Goal: Navigation & Orientation: Find specific page/section

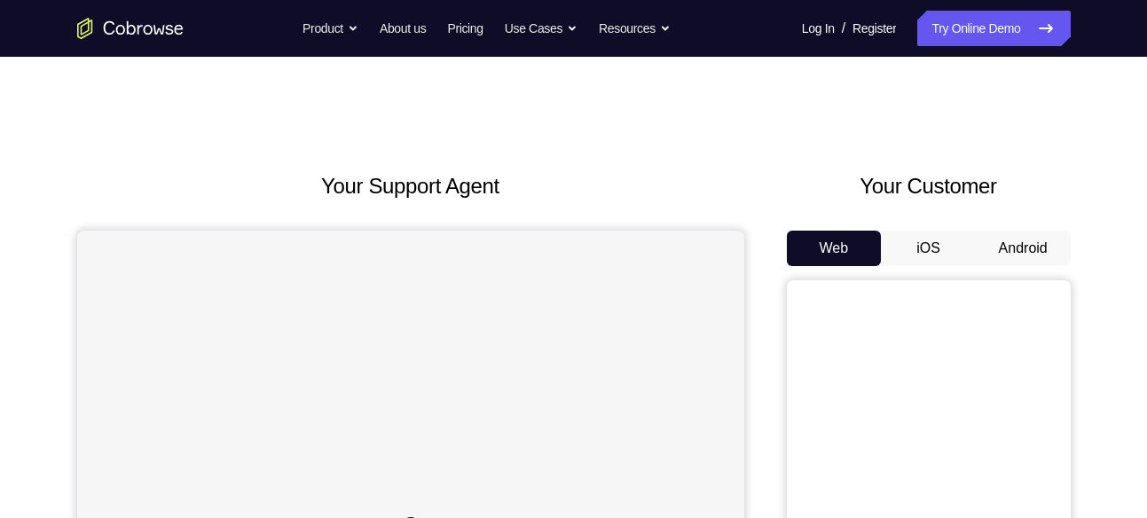
click at [1027, 241] on button "Android" at bounding box center [1022, 248] width 95 height 35
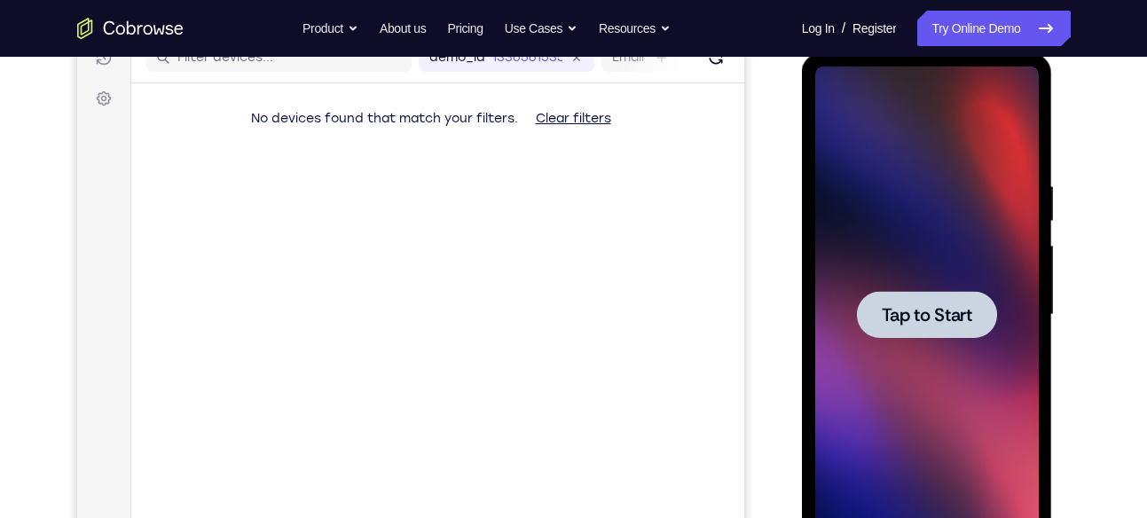
click at [901, 306] on span "Tap to Start" at bounding box center [926, 315] width 90 height 18
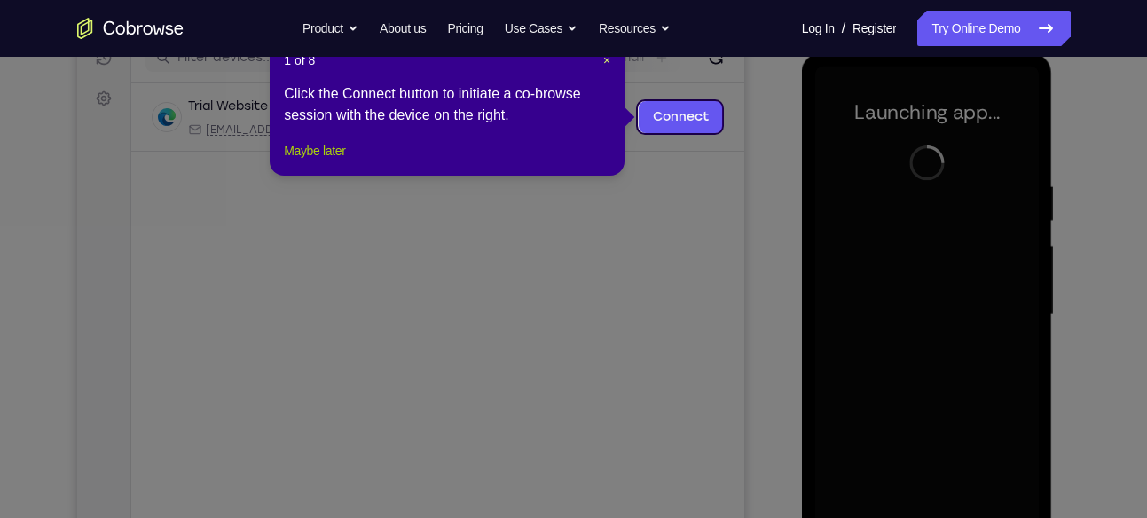
click at [326, 161] on button "Maybe later" at bounding box center [314, 150] width 61 height 21
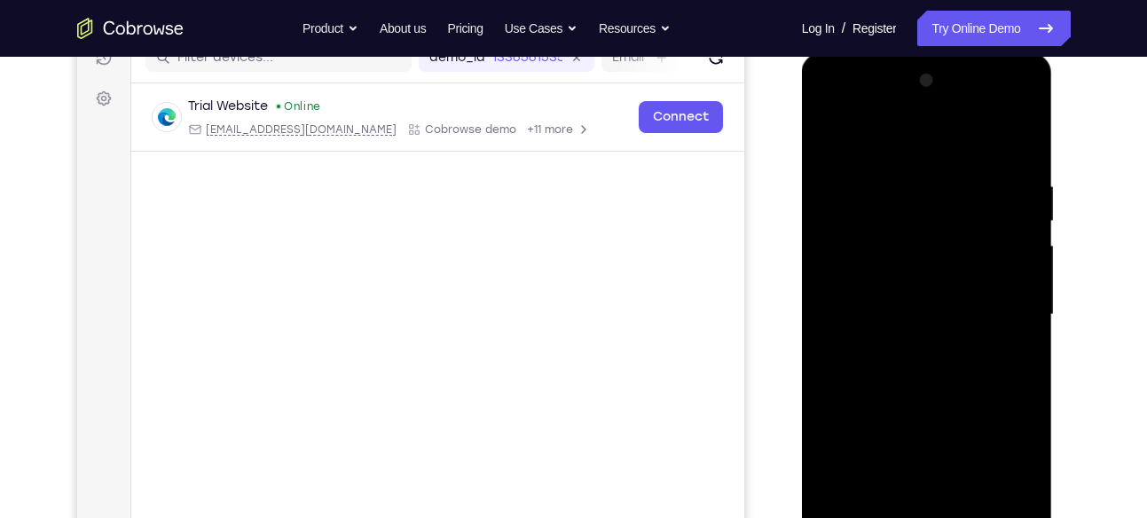
scroll to position [372, 0]
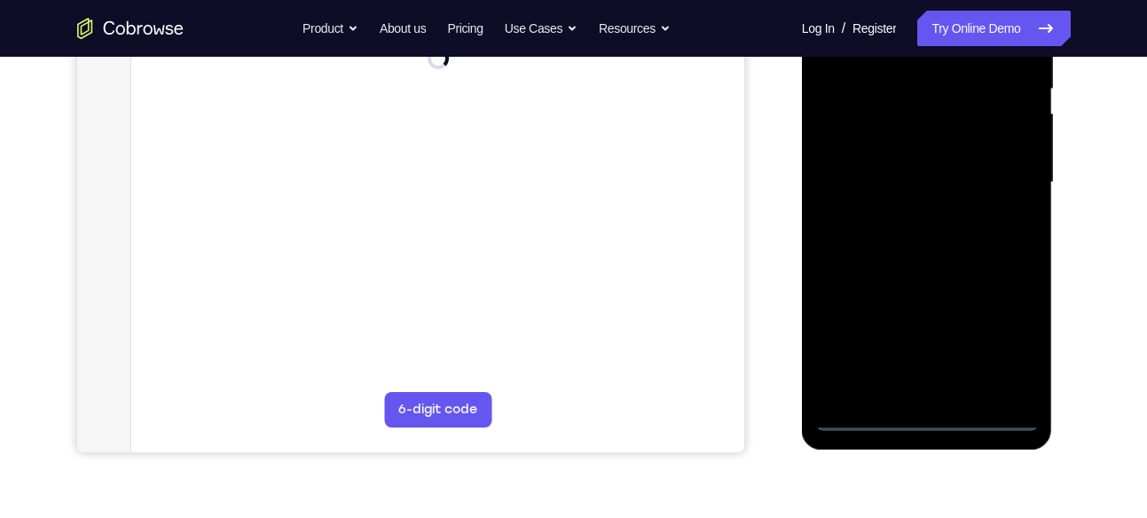
click at [916, 414] on div at bounding box center [926, 182] width 223 height 497
click at [993, 342] on div at bounding box center [926, 182] width 223 height 497
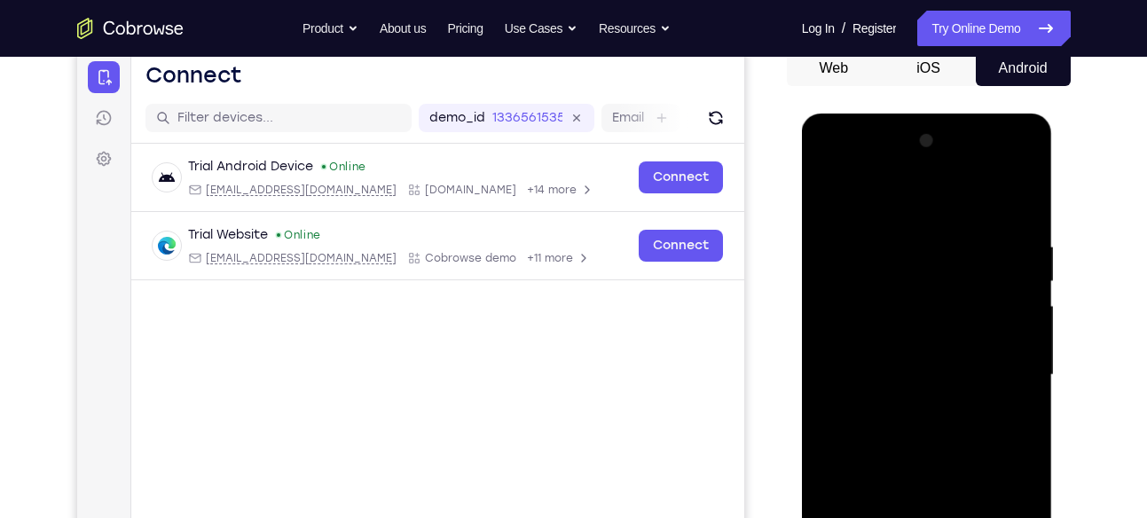
scroll to position [179, 0]
click at [928, 201] on div at bounding box center [926, 376] width 223 height 497
click at [999, 362] on div at bounding box center [926, 376] width 223 height 497
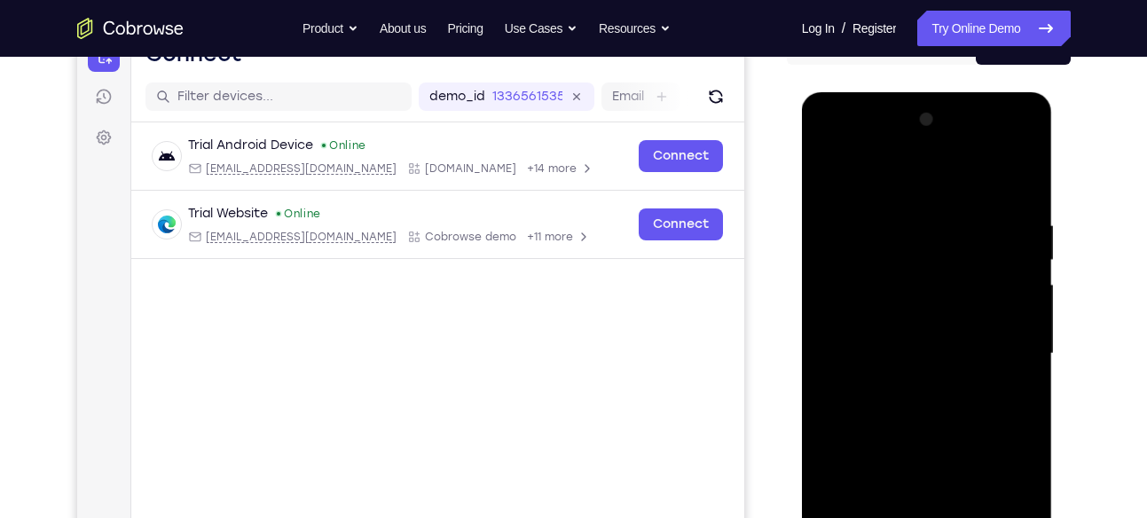
scroll to position [202, 0]
click at [905, 383] on div at bounding box center [926, 353] width 223 height 497
click at [914, 327] on div at bounding box center [926, 353] width 223 height 497
click at [914, 356] on div at bounding box center [926, 353] width 223 height 497
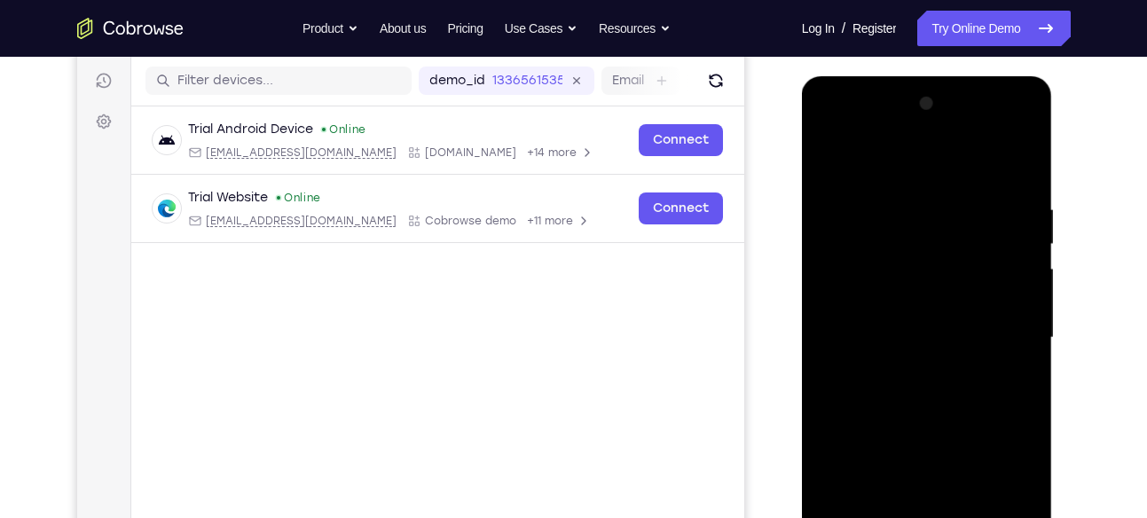
scroll to position [302, 0]
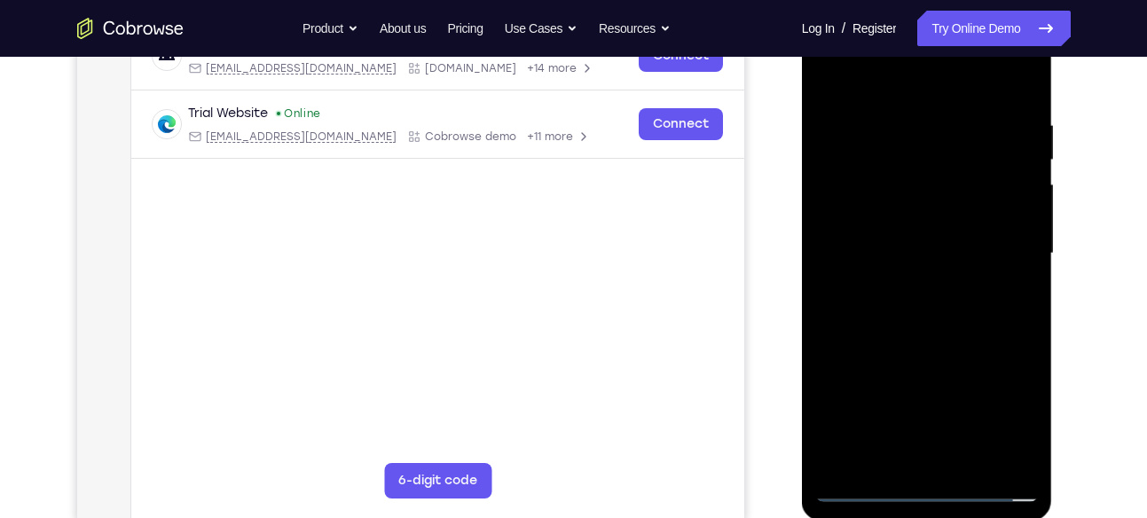
click at [925, 326] on div at bounding box center [926, 253] width 223 height 497
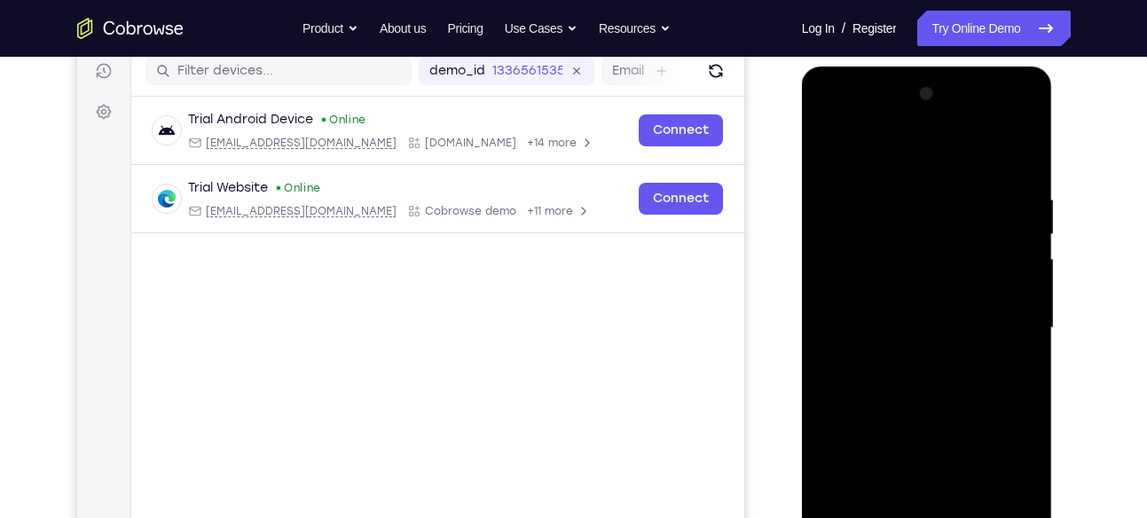
scroll to position [223, 0]
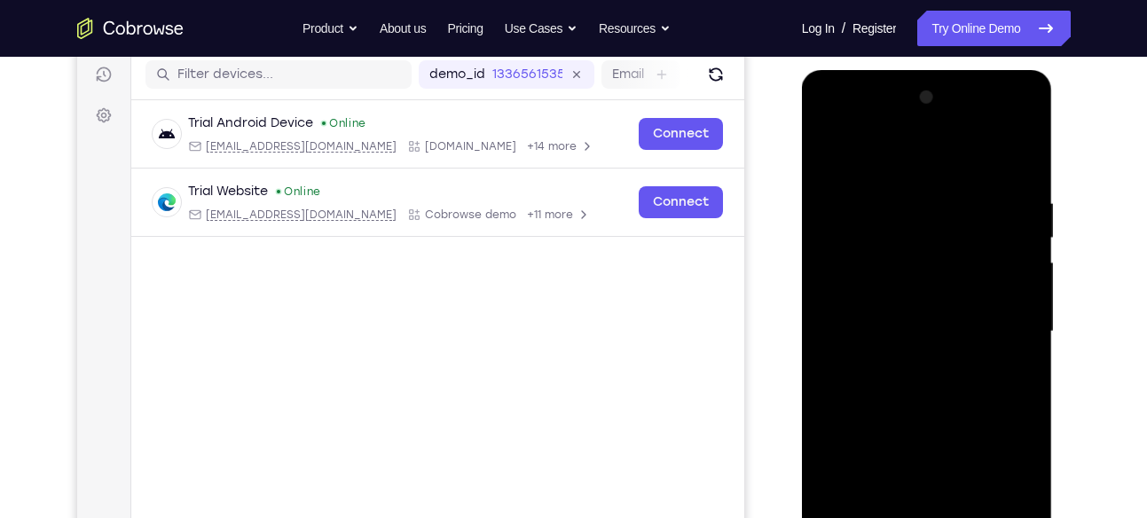
drag, startPoint x: 913, startPoint y: 163, endPoint x: 930, endPoint y: 101, distance: 64.3
click at [930, 101] on div at bounding box center [926, 331] width 223 height 497
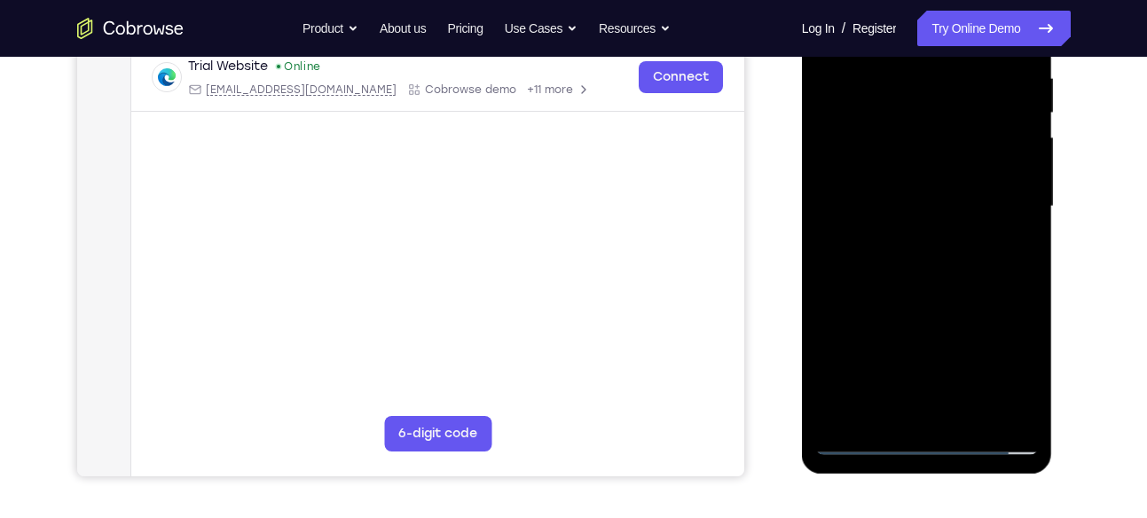
scroll to position [349, 0]
drag, startPoint x: 986, startPoint y: 319, endPoint x: 985, endPoint y: 272, distance: 47.0
click at [985, 272] on div at bounding box center [926, 205] width 223 height 497
click at [1028, 230] on div at bounding box center [926, 205] width 223 height 497
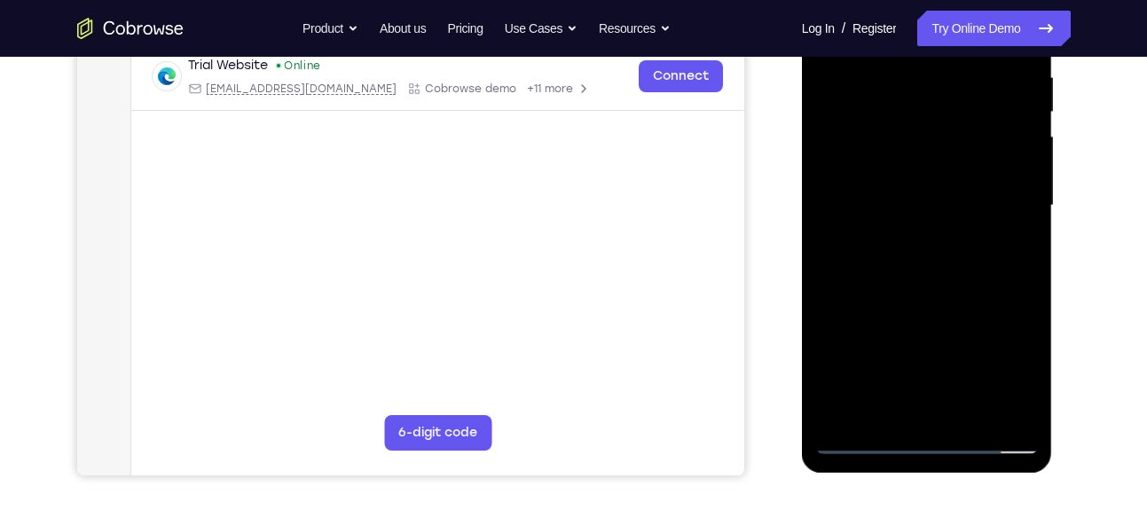
click at [1028, 230] on div at bounding box center [926, 205] width 223 height 497
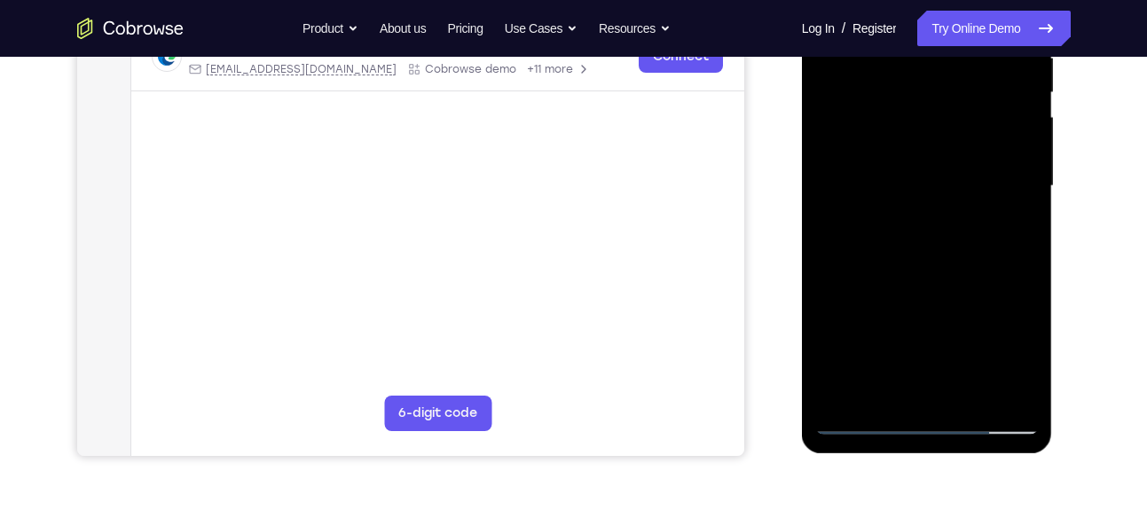
scroll to position [366, 0]
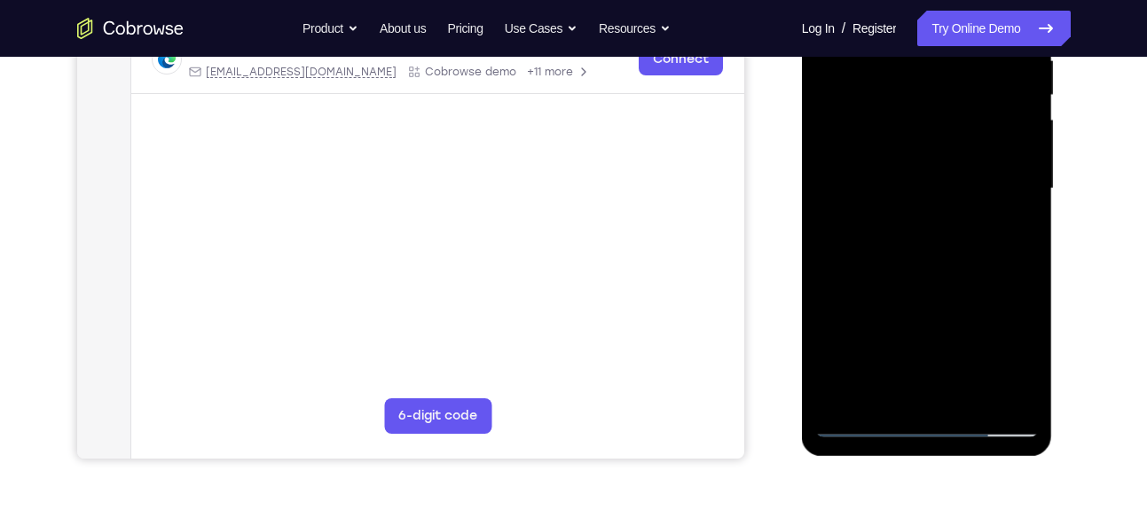
drag, startPoint x: 998, startPoint y: 287, endPoint x: 994, endPoint y: 135, distance: 152.6
click at [994, 135] on div at bounding box center [926, 189] width 223 height 497
click at [1021, 397] on div at bounding box center [926, 189] width 223 height 497
click at [1025, 373] on div at bounding box center [926, 189] width 223 height 497
click at [967, 399] on div at bounding box center [926, 189] width 223 height 497
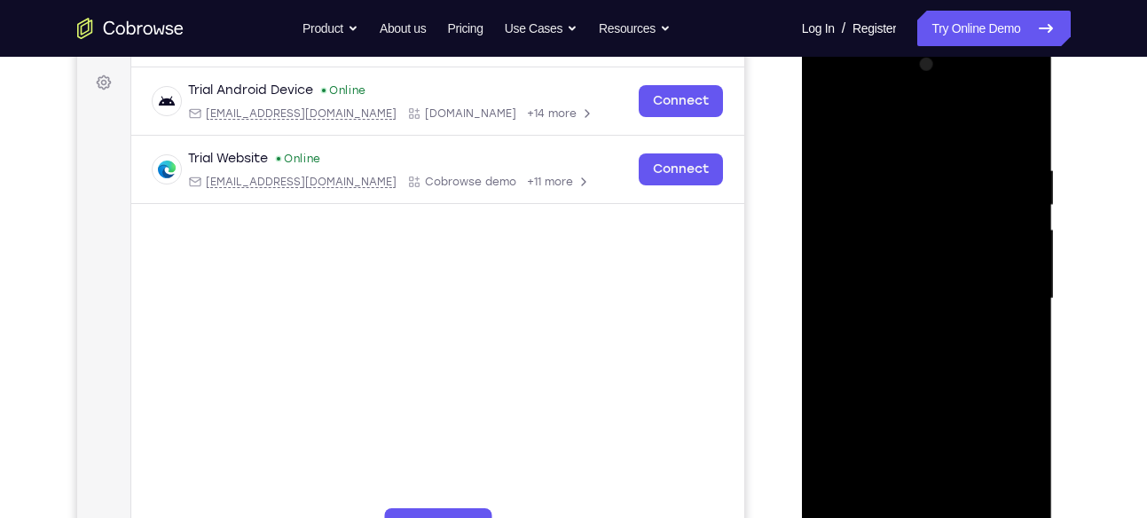
scroll to position [272, 0]
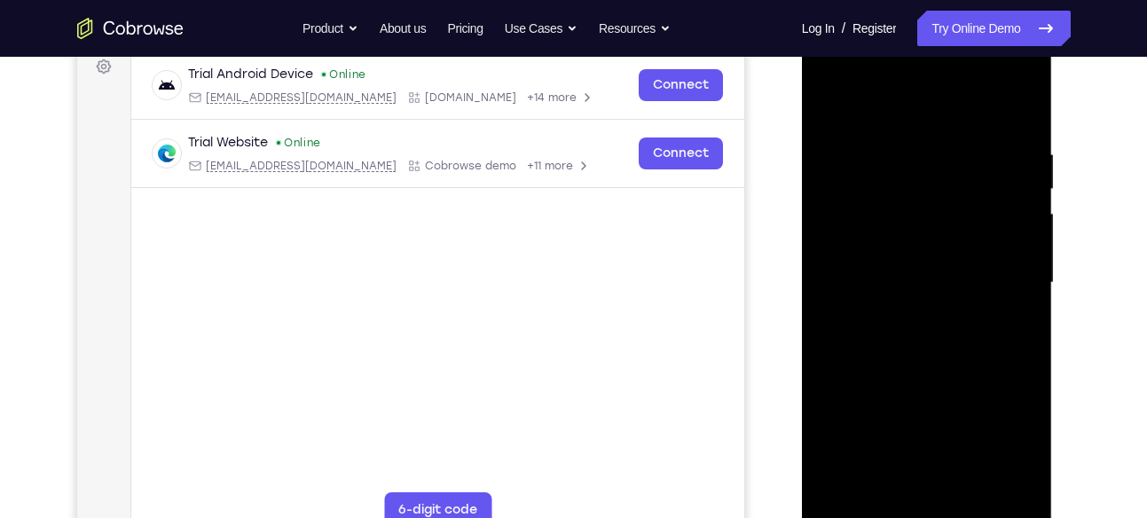
click at [941, 372] on div at bounding box center [926, 283] width 223 height 497
click at [899, 265] on div at bounding box center [926, 283] width 223 height 497
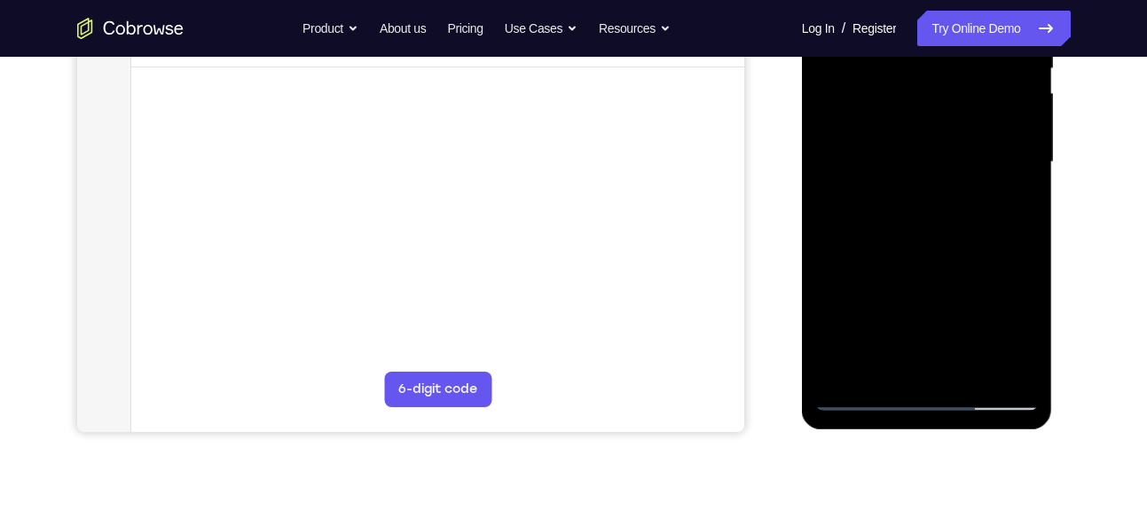
scroll to position [364, 0]
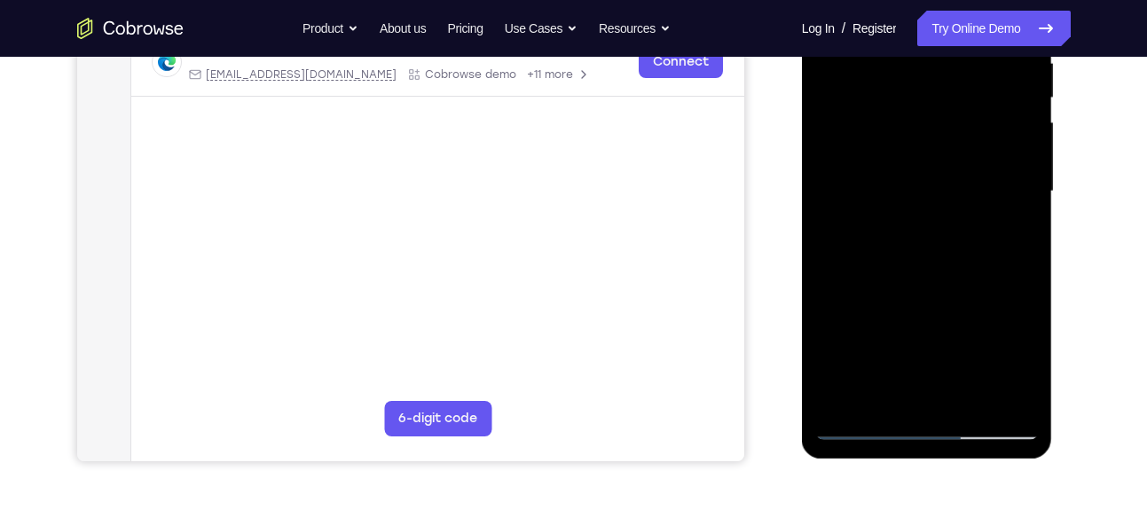
click at [881, 400] on div at bounding box center [926, 191] width 223 height 497
click at [970, 292] on div at bounding box center [926, 191] width 223 height 497
click at [1006, 220] on div at bounding box center [926, 191] width 223 height 497
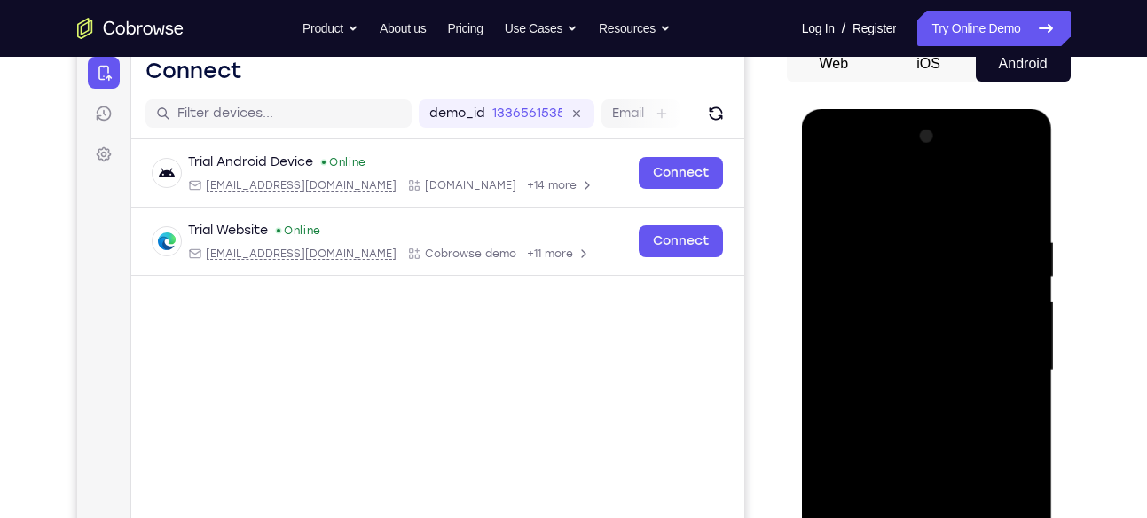
scroll to position [174, 0]
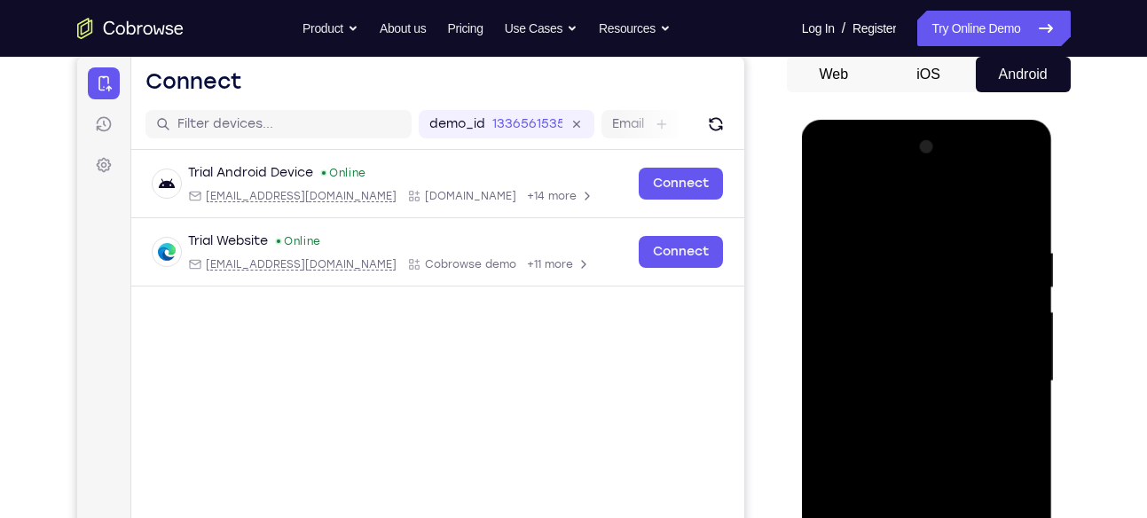
click at [839, 203] on div at bounding box center [926, 381] width 223 height 497
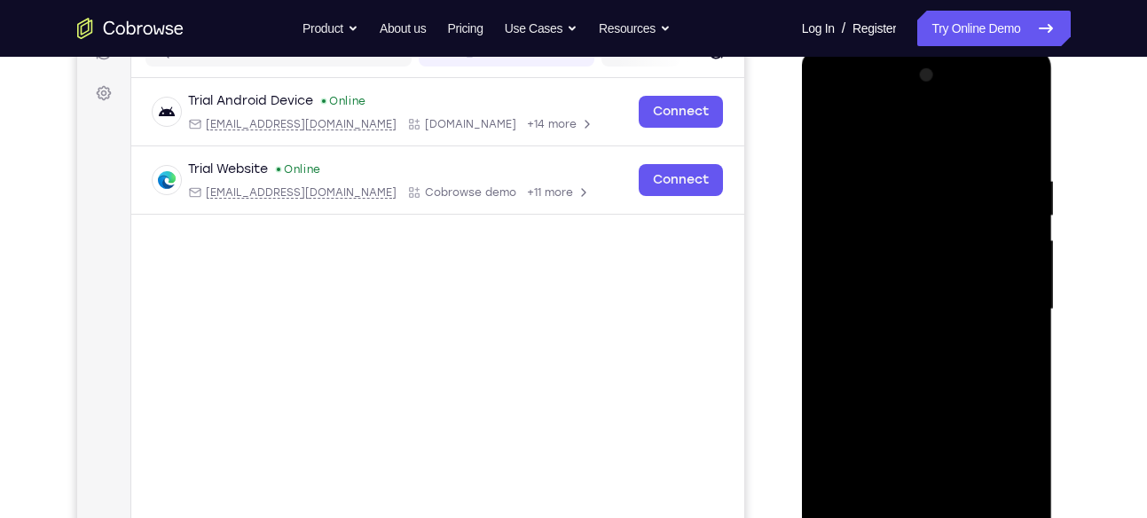
scroll to position [359, 0]
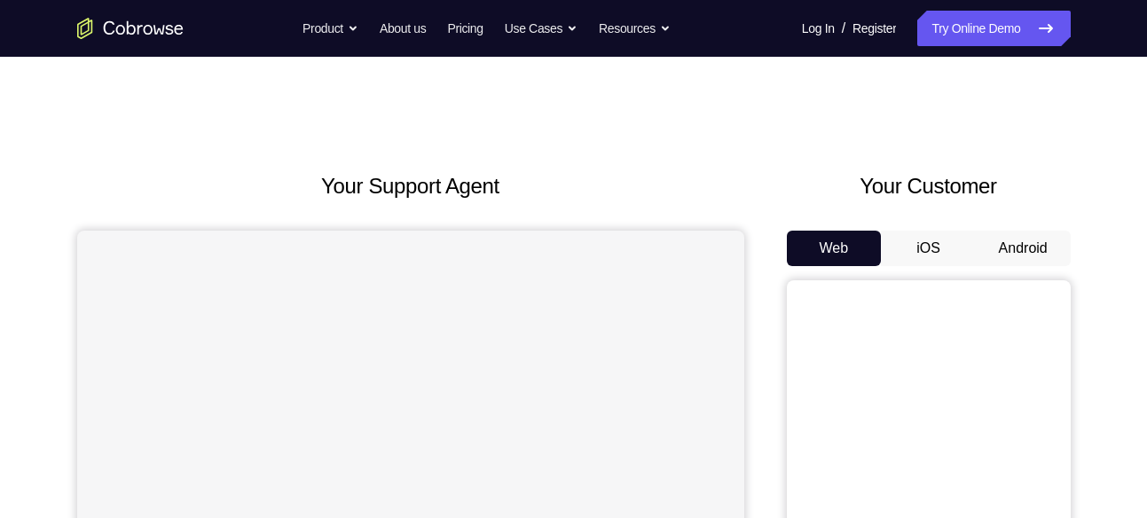
click at [1023, 245] on button "Android" at bounding box center [1022, 248] width 95 height 35
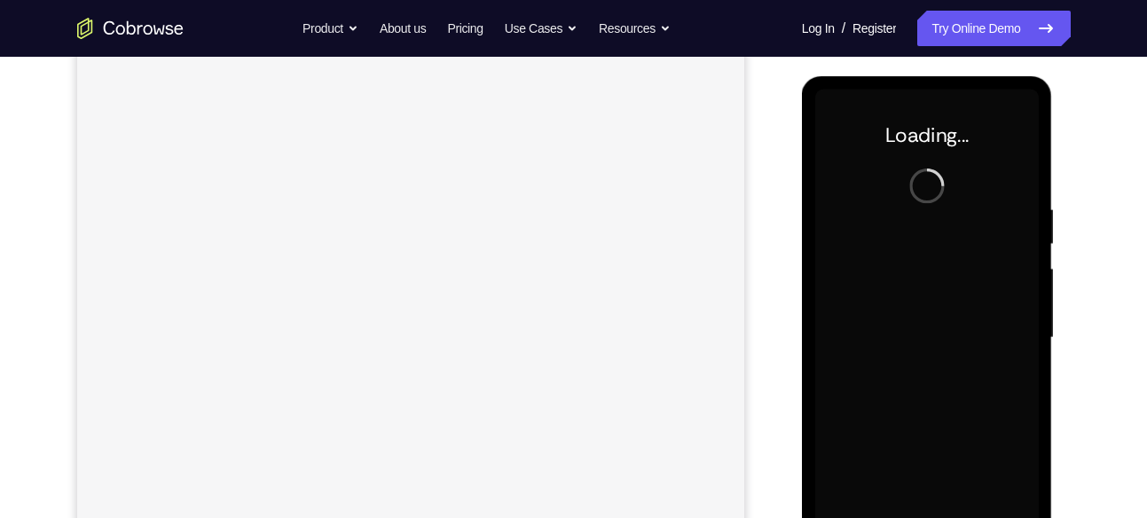
click at [945, 358] on div at bounding box center [926, 338] width 223 height 497
drag, startPoint x: 1825, startPoint y: 321, endPoint x: 945, endPoint y: 358, distance: 880.5
click at [945, 358] on div at bounding box center [926, 338] width 223 height 497
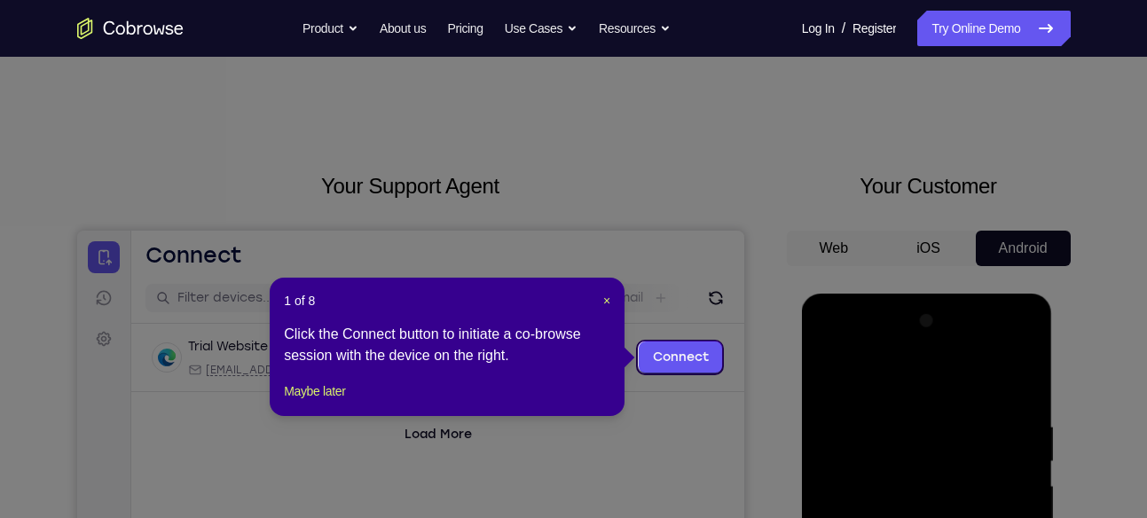
scroll to position [47, 0]
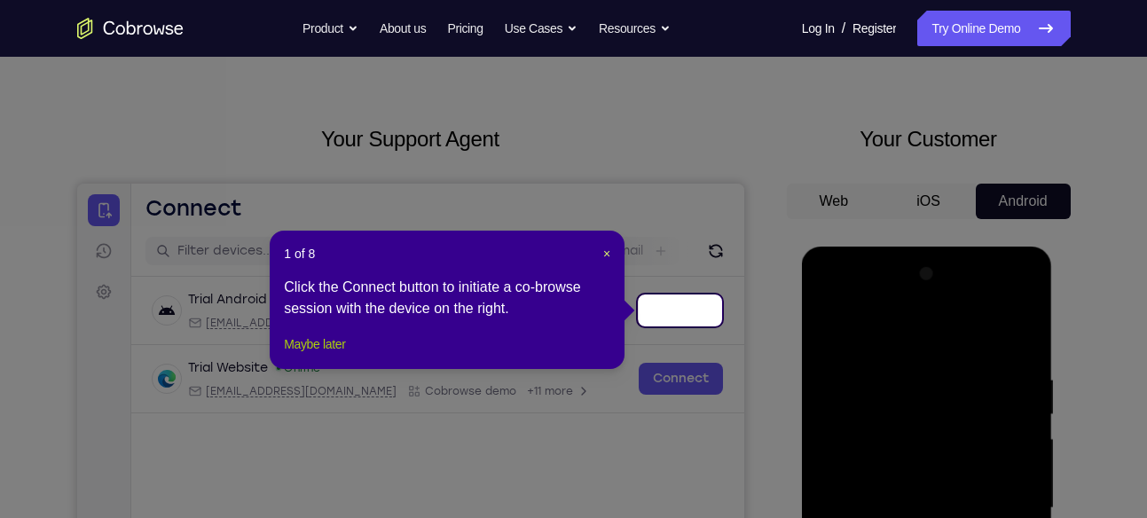
click at [345, 355] on button "Maybe later" at bounding box center [314, 343] width 61 height 21
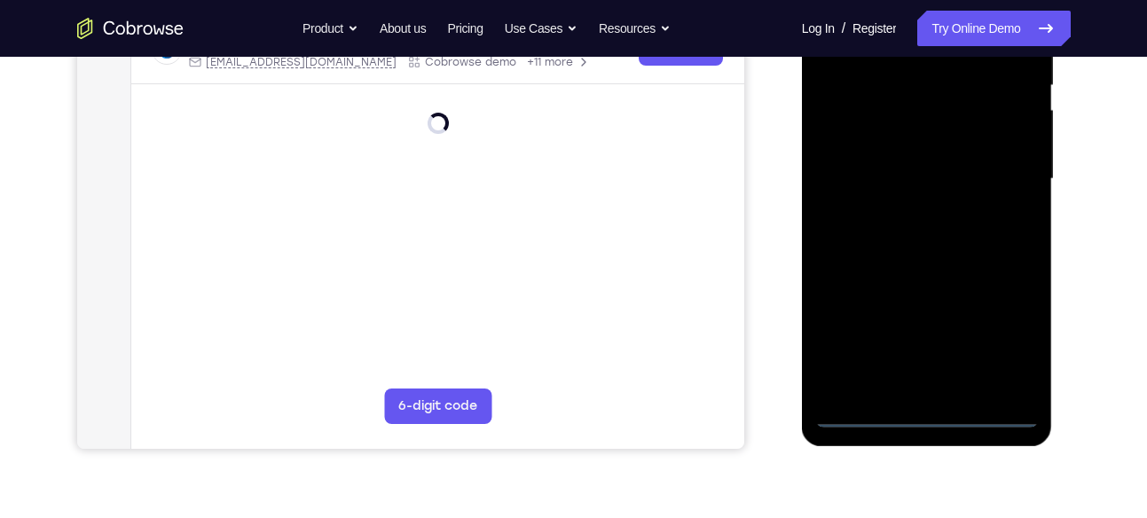
scroll to position [423, 0]
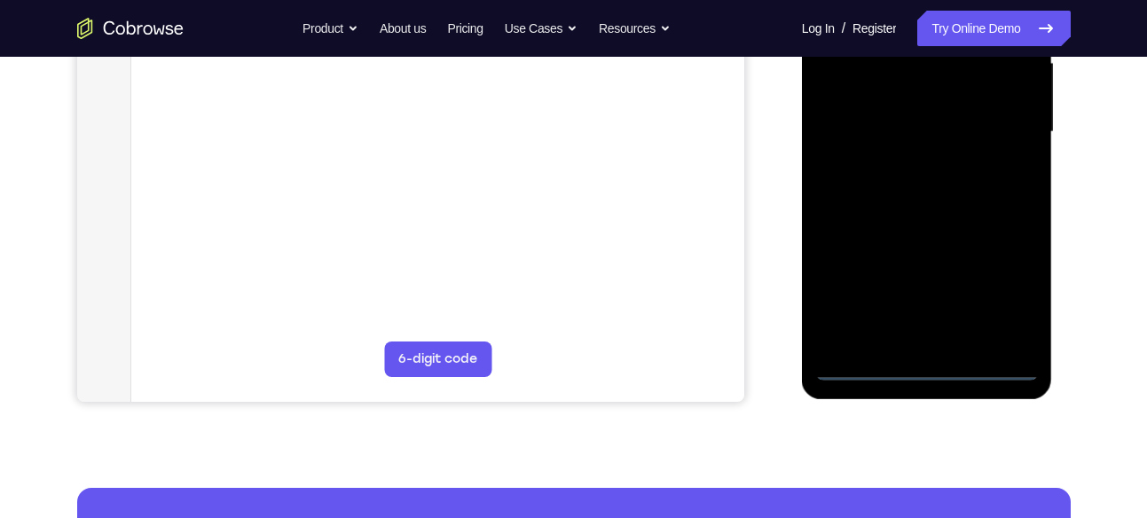
click at [926, 366] on div at bounding box center [926, 132] width 223 height 497
click at [1006, 291] on div at bounding box center [926, 132] width 223 height 497
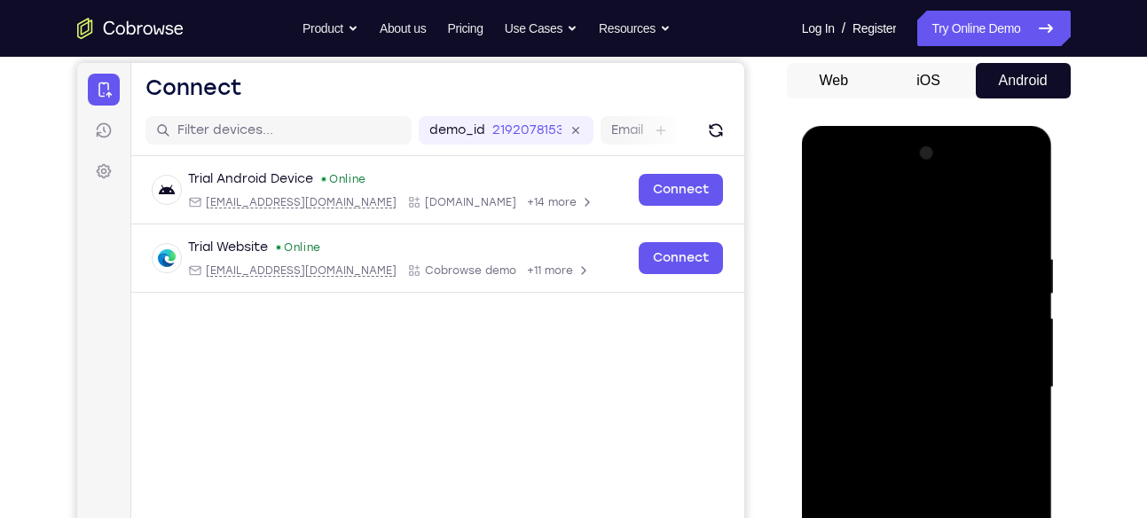
scroll to position [168, 0]
click at [907, 222] on div at bounding box center [926, 386] width 223 height 497
click at [1004, 372] on div at bounding box center [926, 386] width 223 height 497
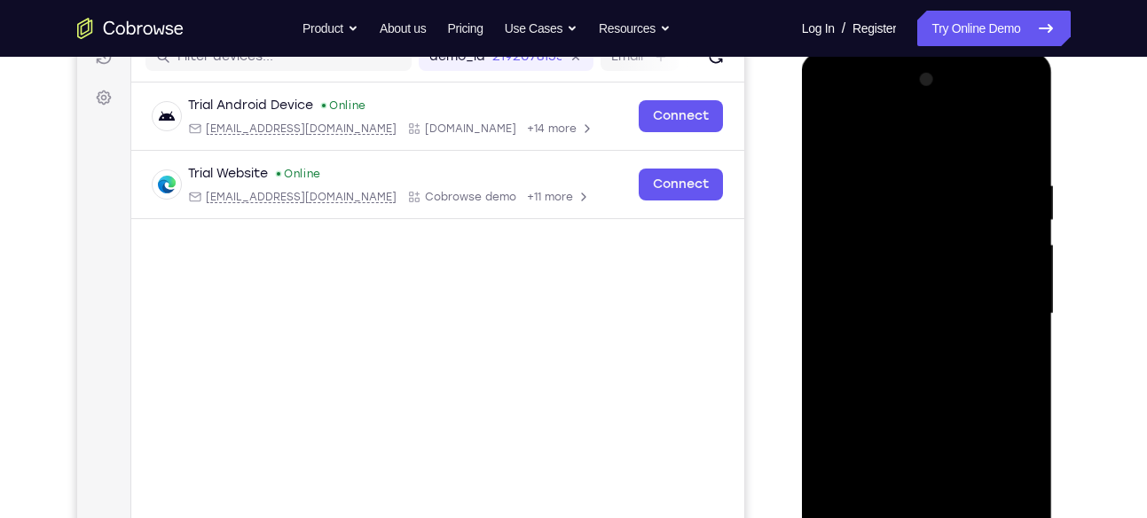
scroll to position [242, 0]
click at [902, 345] on div at bounding box center [926, 313] width 223 height 497
click at [926, 285] on div at bounding box center [926, 313] width 223 height 497
click at [923, 308] on div at bounding box center [926, 313] width 223 height 497
click at [923, 365] on div at bounding box center [926, 313] width 223 height 497
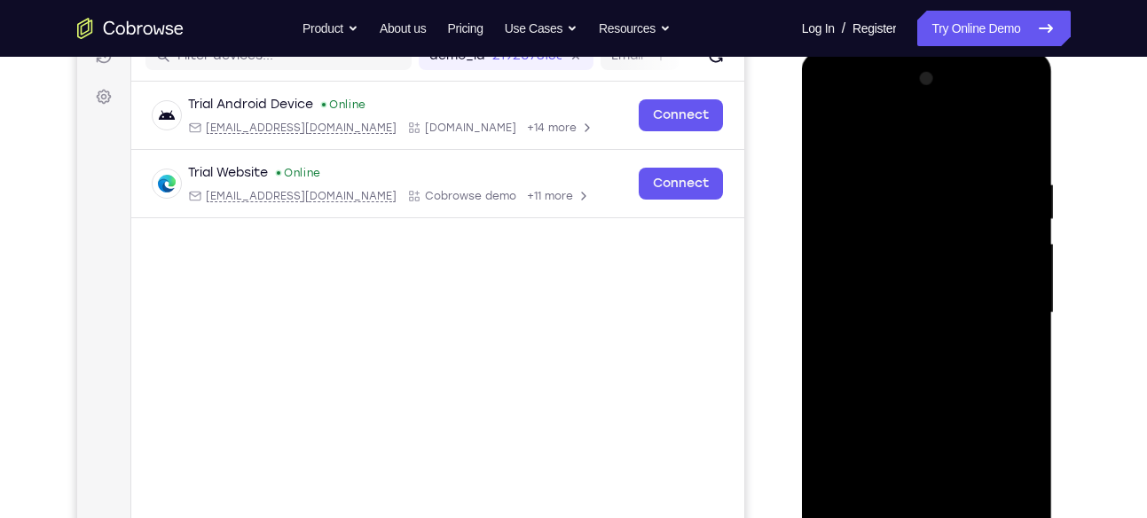
click at [955, 374] on div at bounding box center [926, 313] width 223 height 497
click at [1015, 333] on div at bounding box center [926, 313] width 223 height 497
click at [1007, 278] on div at bounding box center [926, 313] width 223 height 497
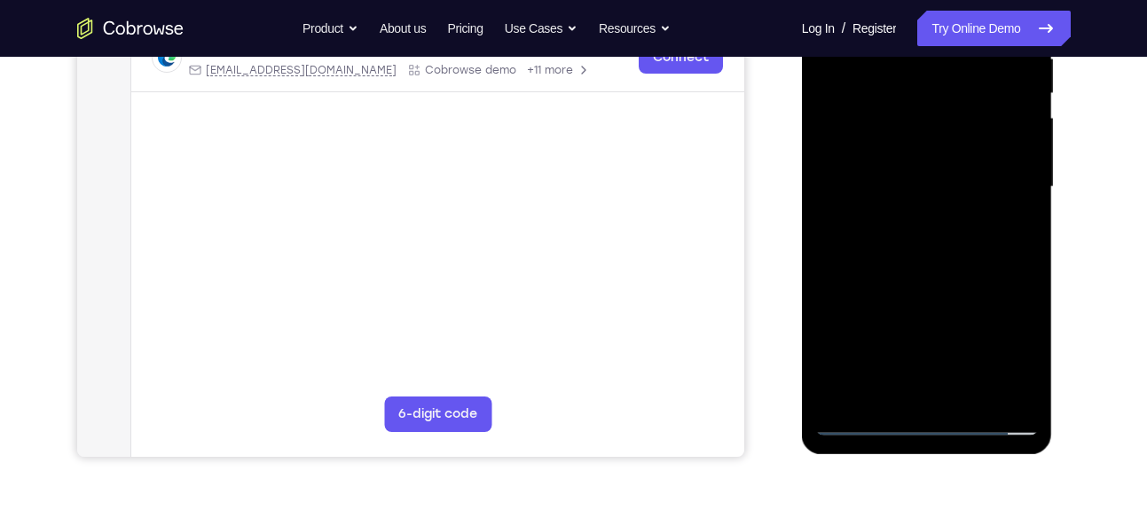
scroll to position [388, 0]
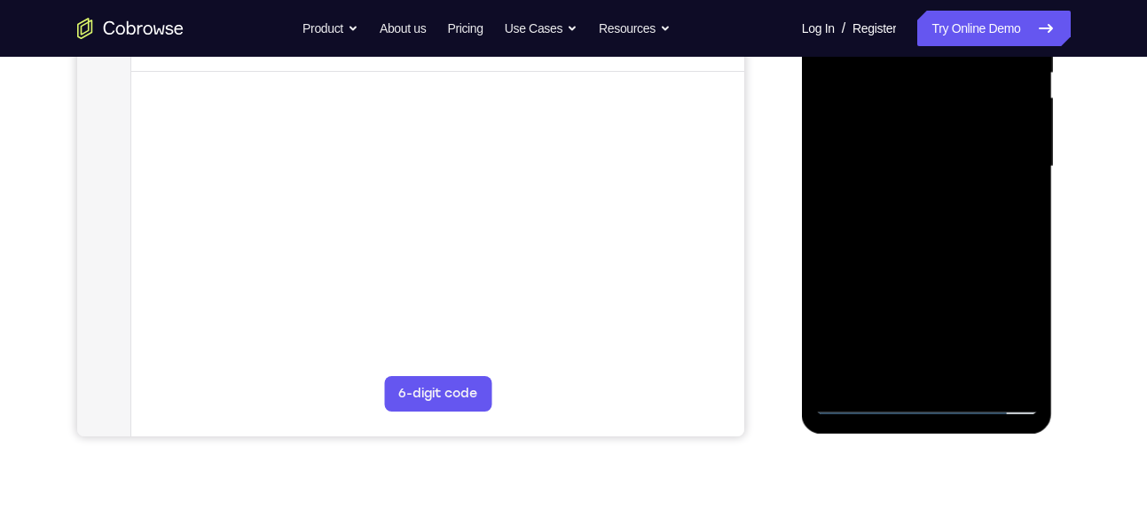
click at [1018, 372] on div at bounding box center [926, 166] width 223 height 497
click at [952, 234] on div at bounding box center [926, 166] width 223 height 497
click at [975, 377] on div at bounding box center [926, 166] width 223 height 497
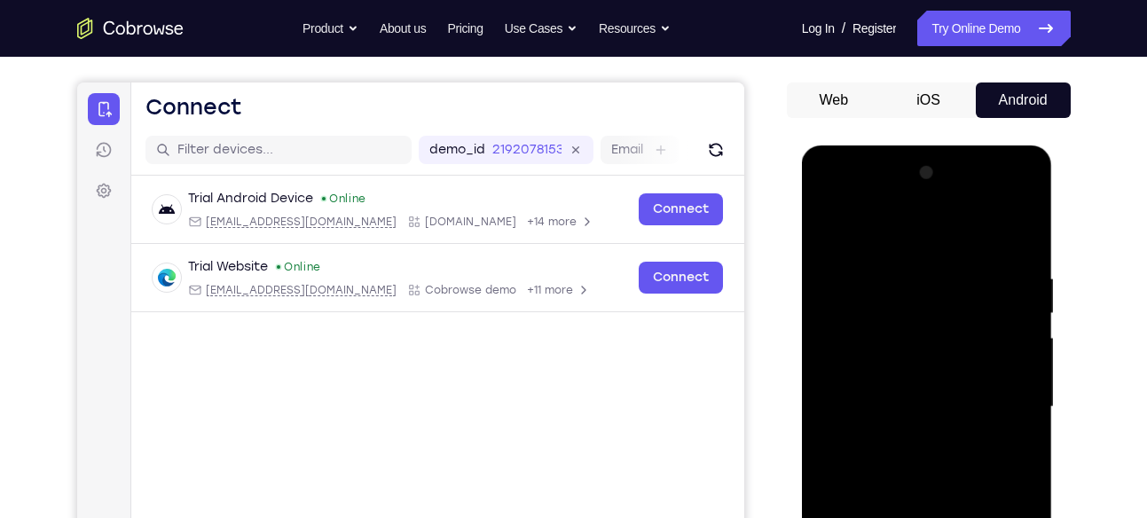
scroll to position [204, 0]
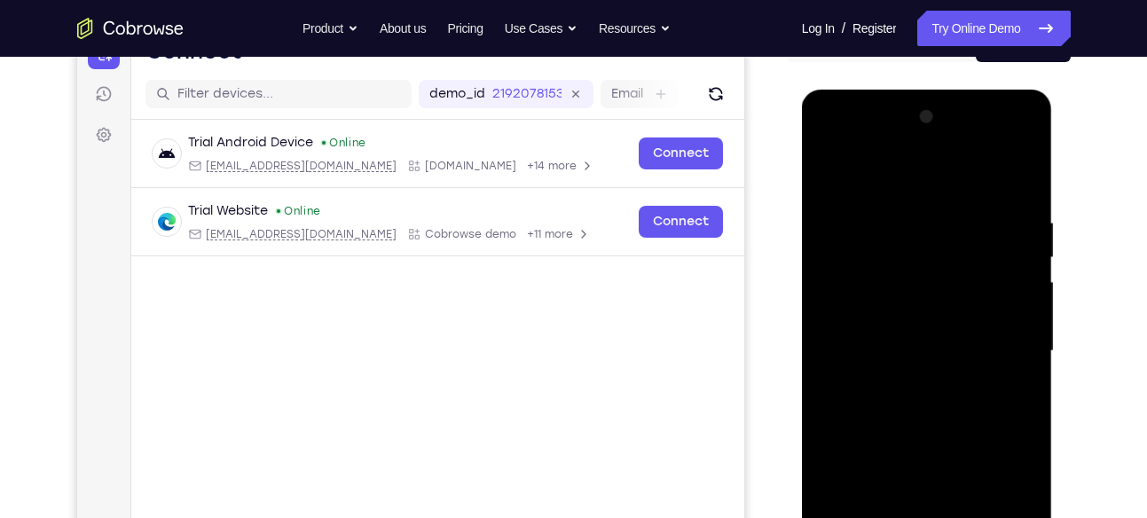
click at [936, 439] on div at bounding box center [926, 351] width 223 height 497
click at [836, 176] on div at bounding box center [926, 351] width 223 height 497
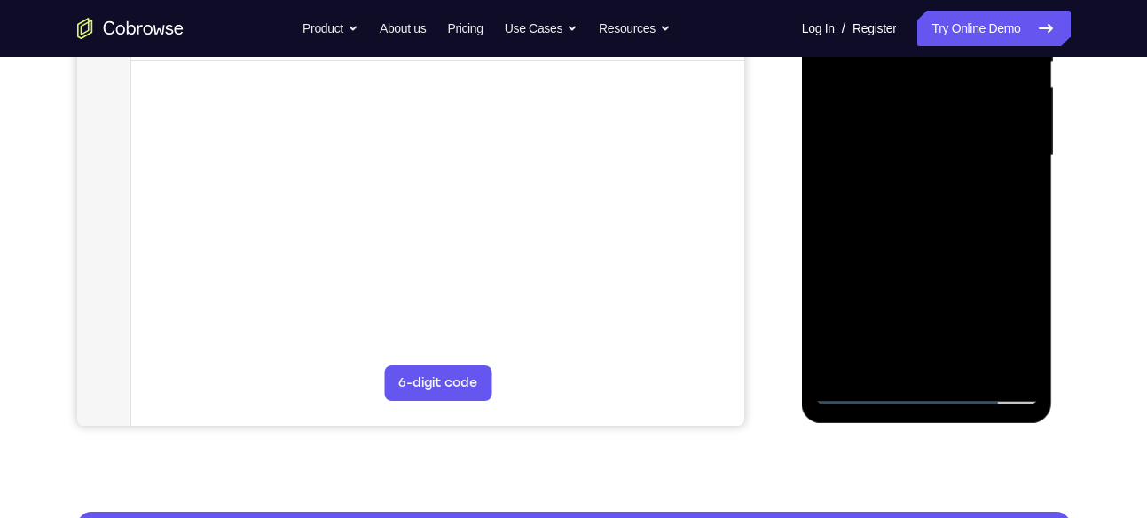
scroll to position [420, 0]
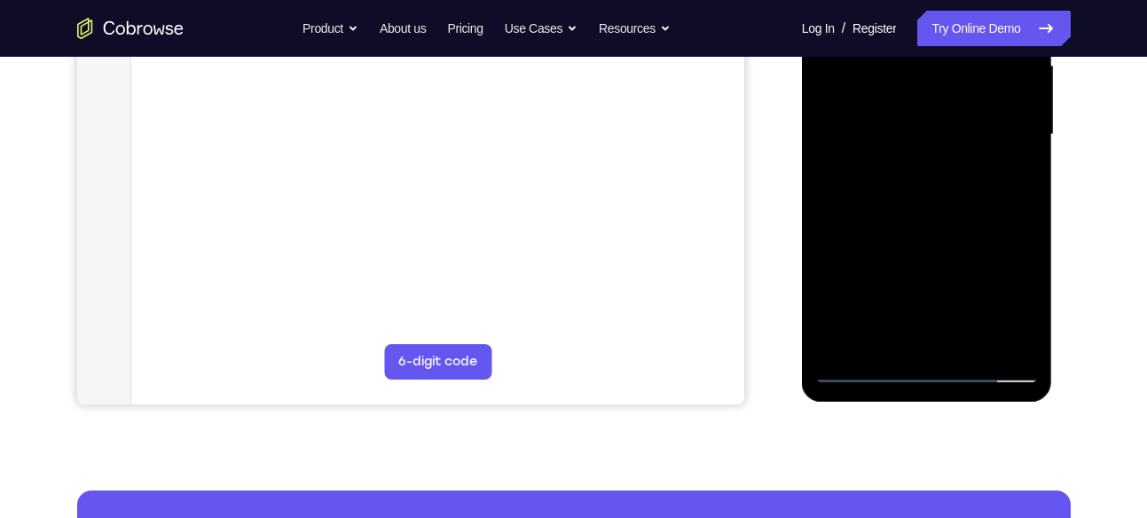
click at [975, 341] on div at bounding box center [926, 134] width 223 height 497
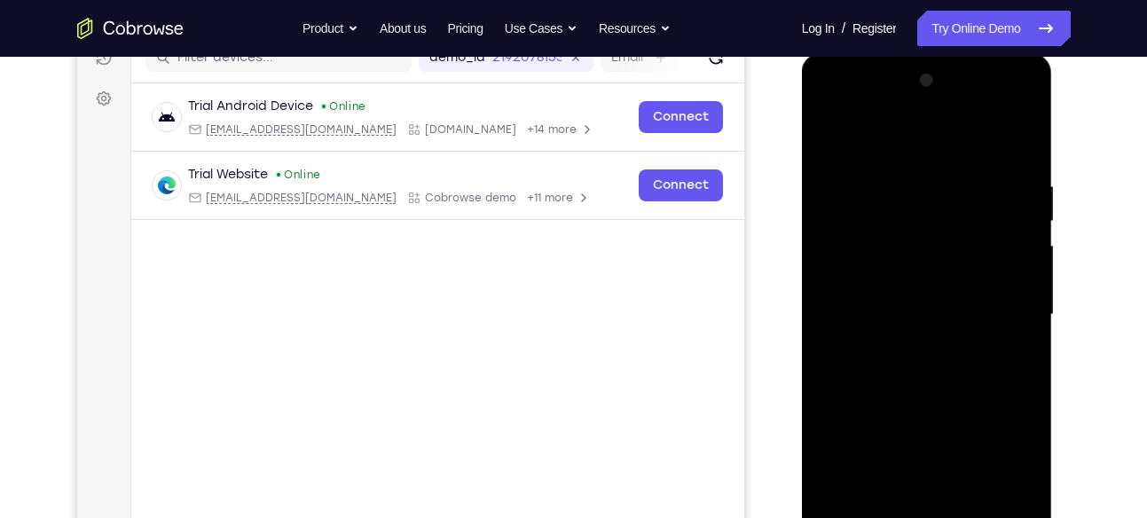
scroll to position [232, 0]
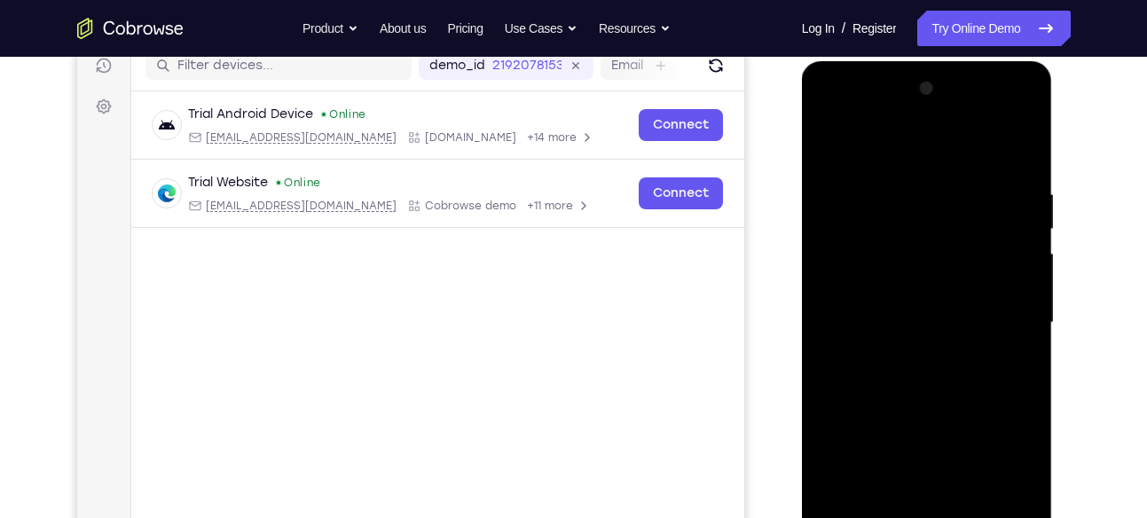
click at [941, 314] on div at bounding box center [926, 322] width 223 height 497
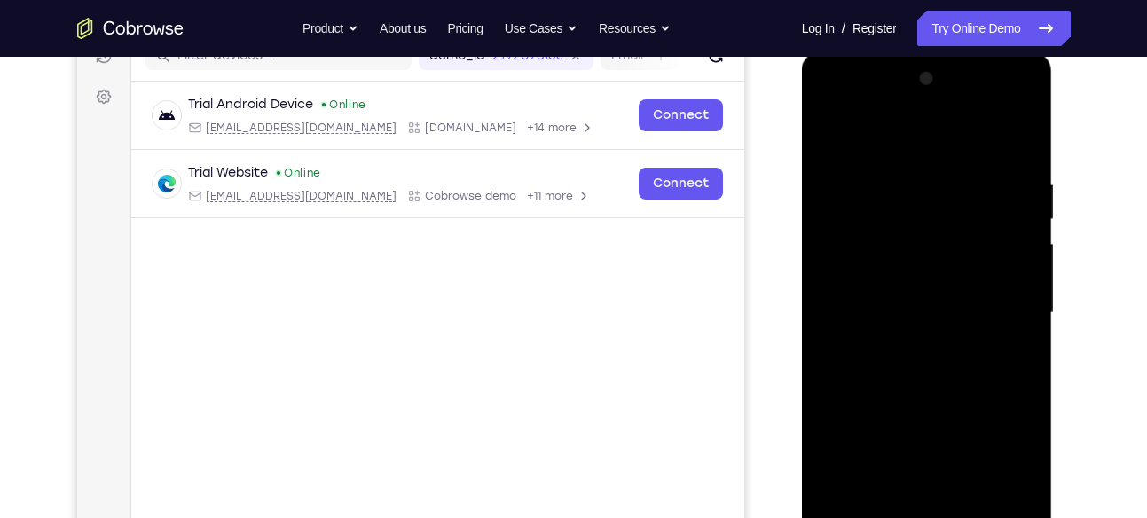
scroll to position [239, 0]
click at [831, 142] on div at bounding box center [926, 315] width 223 height 497
click at [897, 167] on div at bounding box center [926, 315] width 223 height 497
click at [1019, 257] on div at bounding box center [926, 315] width 223 height 497
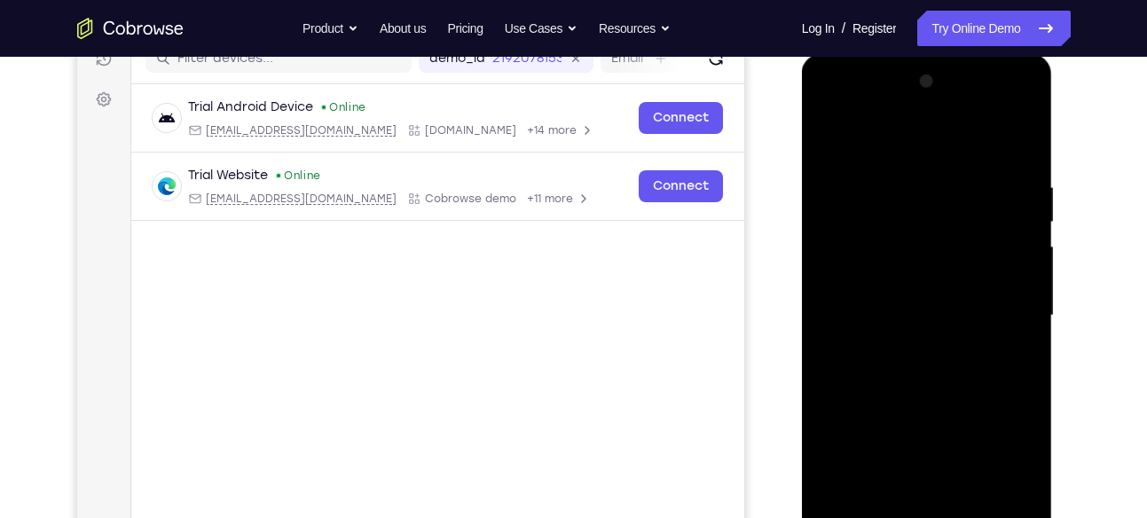
click at [1019, 257] on div at bounding box center [926, 315] width 223 height 497
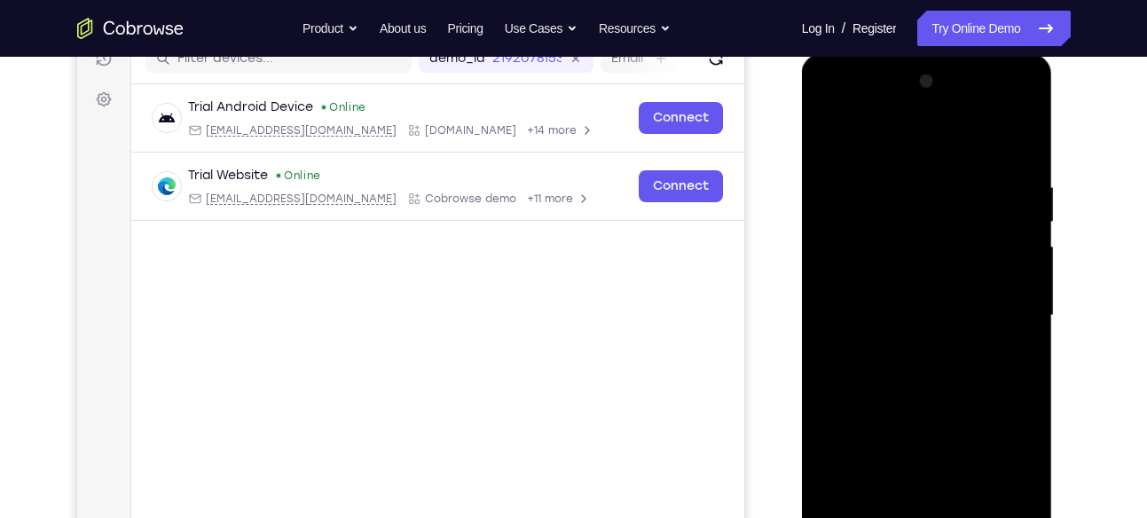
click at [1019, 257] on div at bounding box center [926, 315] width 223 height 497
click at [1018, 142] on div at bounding box center [926, 315] width 223 height 497
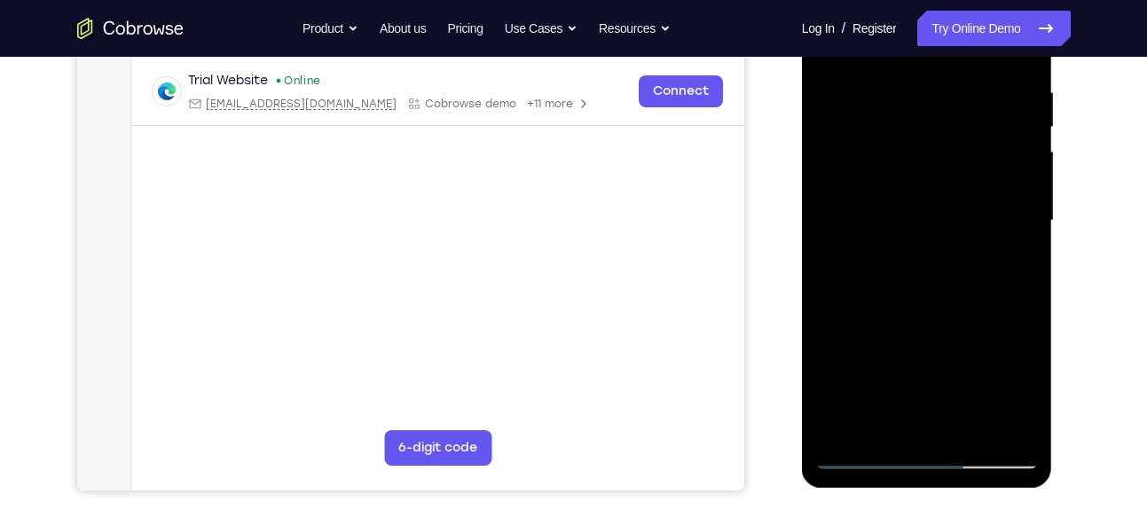
scroll to position [329, 0]
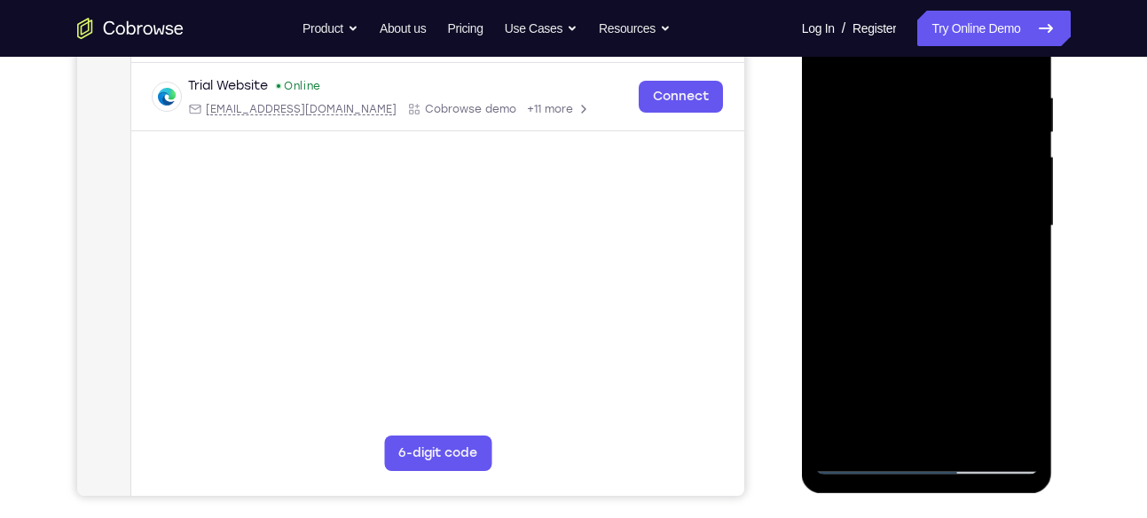
drag, startPoint x: 929, startPoint y: 178, endPoint x: 954, endPoint y: 259, distance: 84.4
click at [954, 259] on div at bounding box center [926, 226] width 223 height 497
click at [1022, 329] on div at bounding box center [926, 226] width 223 height 497
drag, startPoint x: 945, startPoint y: 322, endPoint x: 957, endPoint y: 217, distance: 105.3
click at [957, 217] on div at bounding box center [926, 226] width 223 height 497
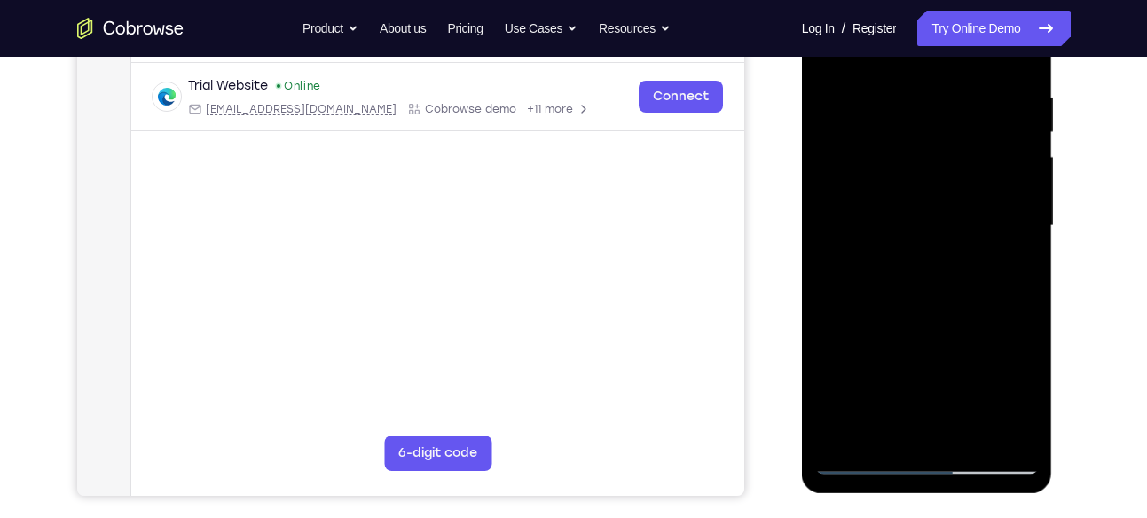
click at [1029, 240] on div at bounding box center [926, 226] width 223 height 497
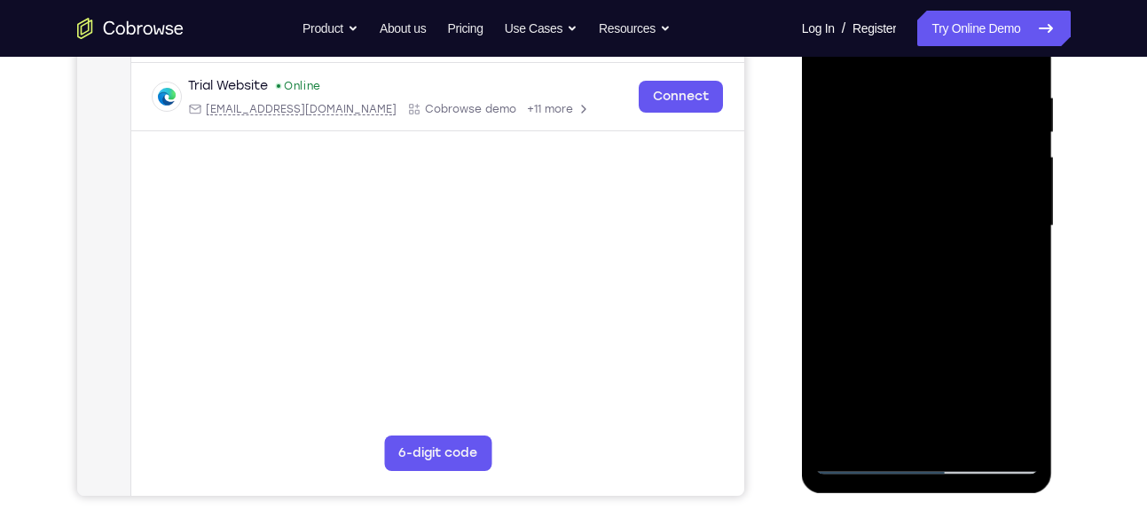
click at [1029, 240] on div at bounding box center [926, 226] width 223 height 497
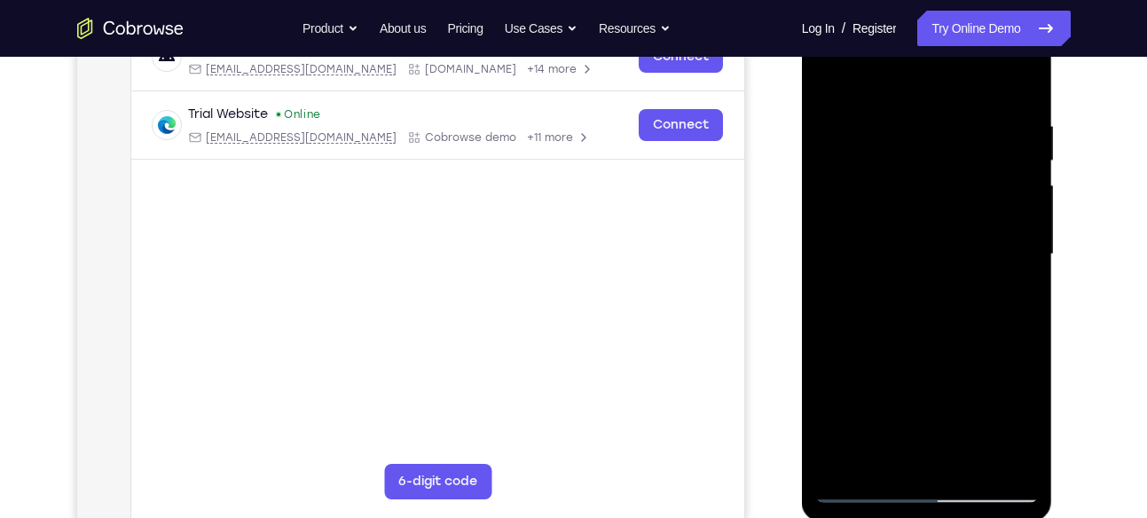
scroll to position [449, 0]
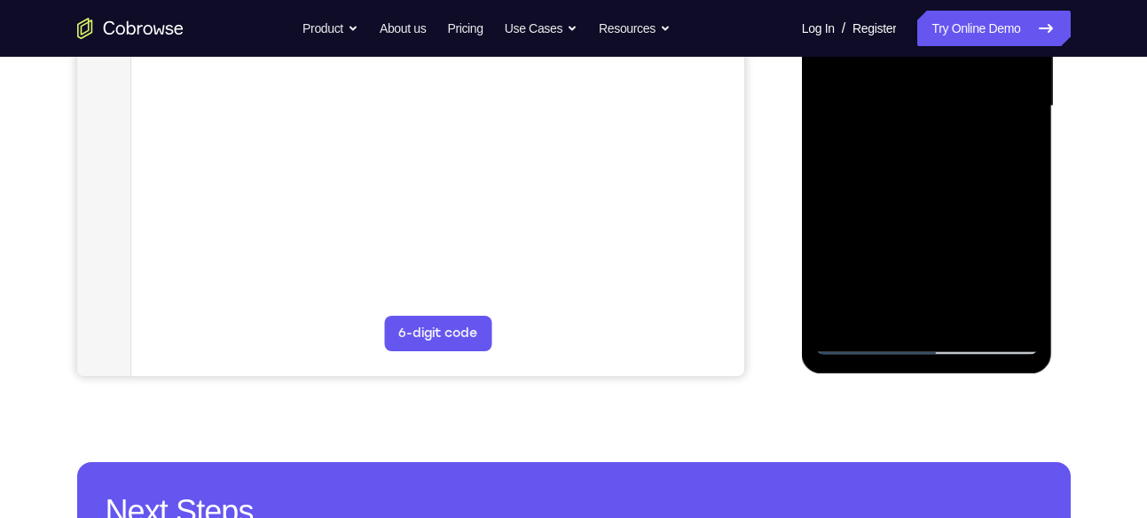
click at [843, 316] on div at bounding box center [926, 106] width 223 height 497
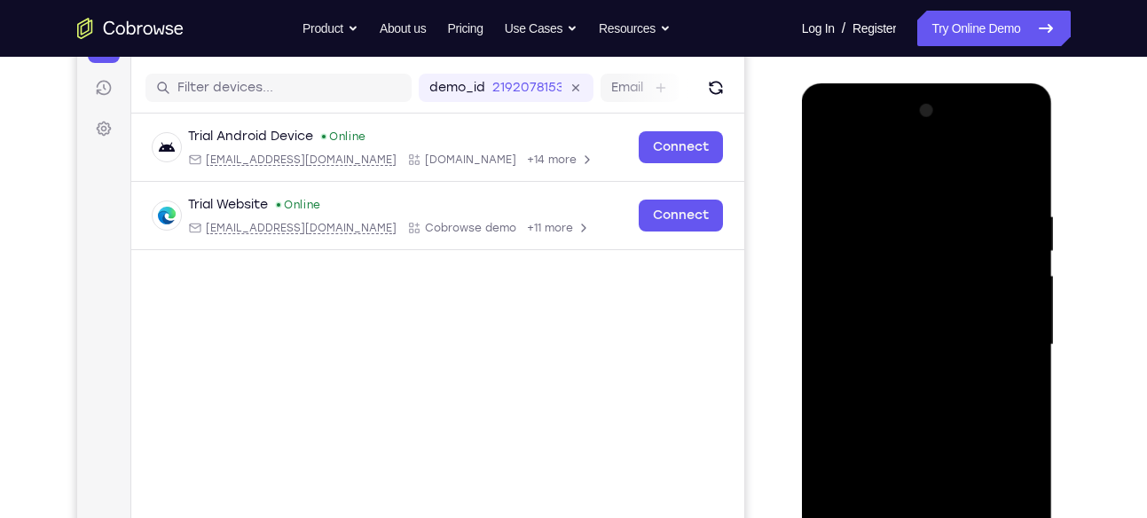
scroll to position [208, 0]
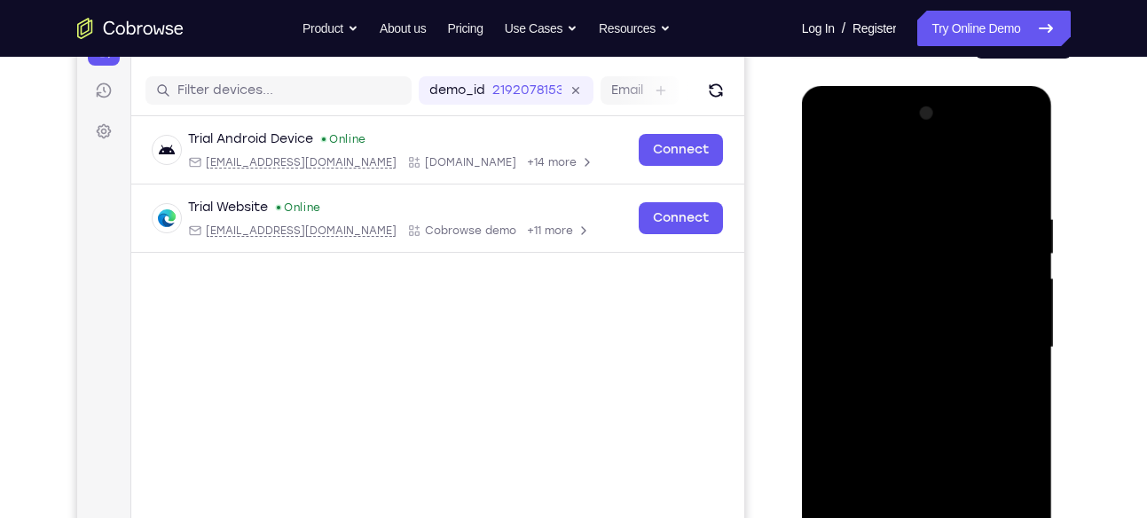
drag, startPoint x: 891, startPoint y: 443, endPoint x: 847, endPoint y: 419, distance: 50.0
click at [847, 419] on div at bounding box center [926, 347] width 223 height 497
drag, startPoint x: 934, startPoint y: 232, endPoint x: 917, endPoint y: 521, distance: 289.6
click at [917, 517] on div at bounding box center [926, 347] width 223 height 497
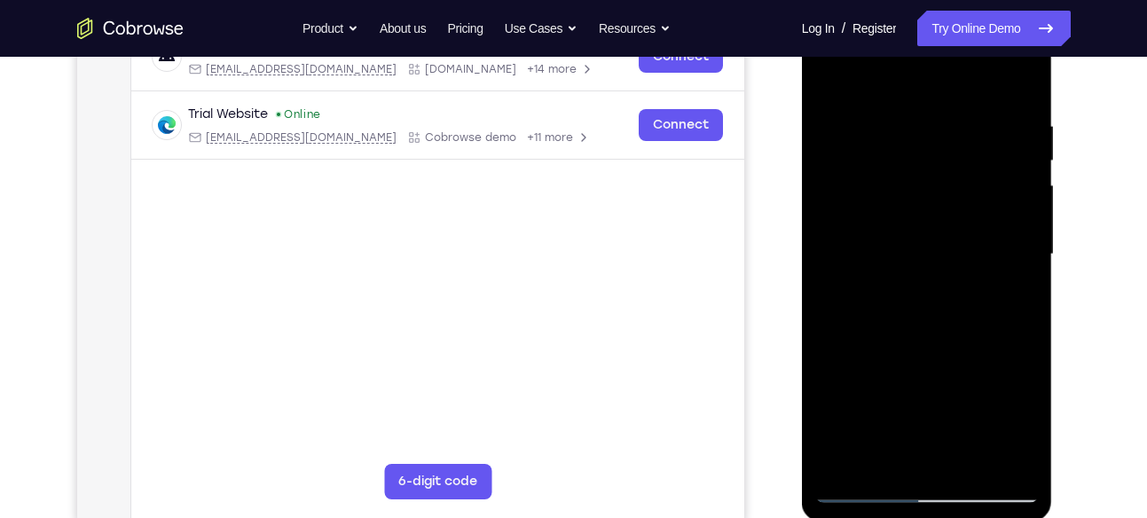
scroll to position [303, 0]
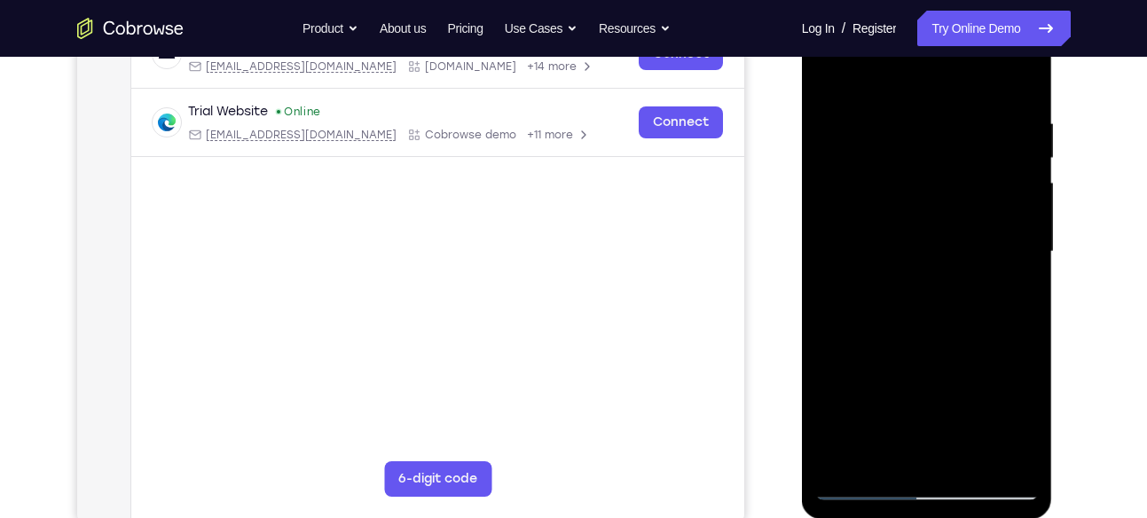
click at [1024, 460] on div at bounding box center [926, 252] width 223 height 497
click at [1029, 440] on div at bounding box center [926, 252] width 223 height 497
click at [973, 459] on div at bounding box center [926, 252] width 223 height 497
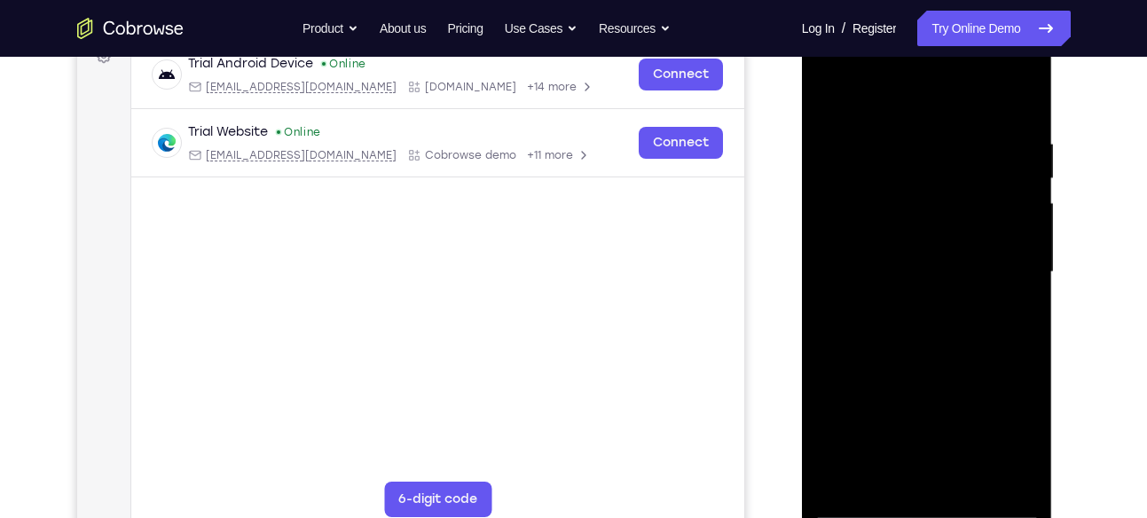
scroll to position [294, 0]
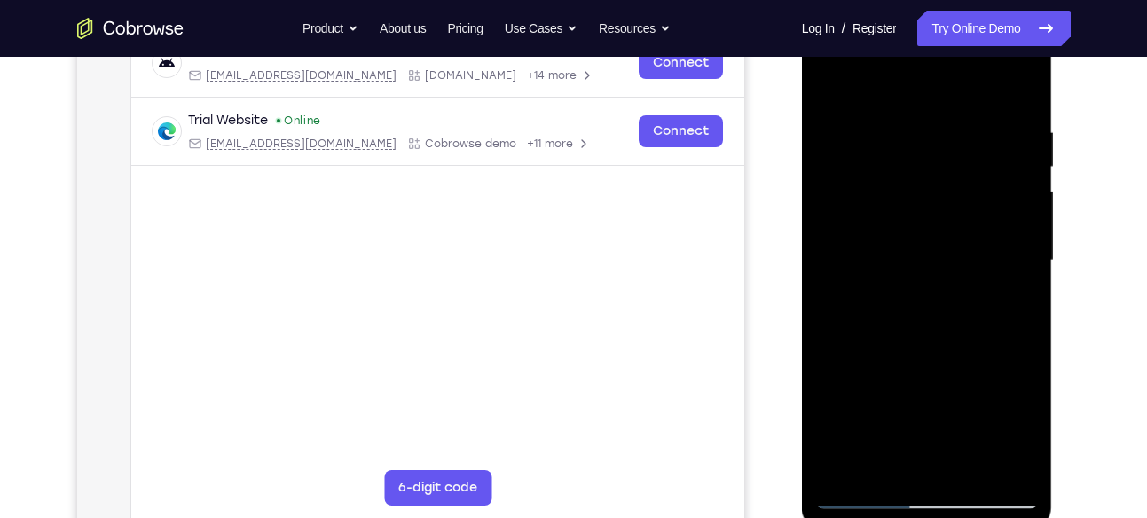
click at [939, 258] on div at bounding box center [926, 260] width 223 height 497
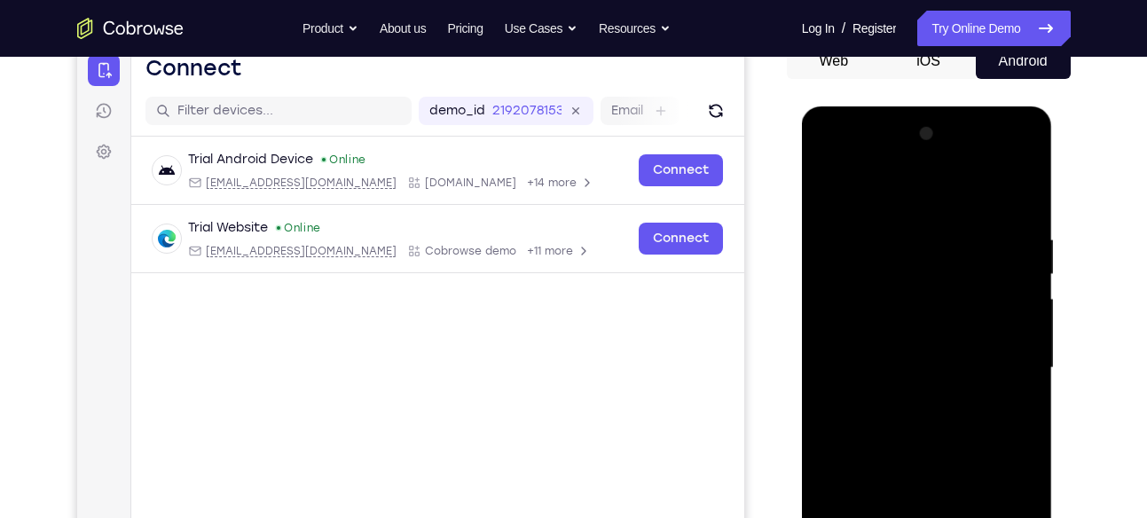
scroll to position [183, 0]
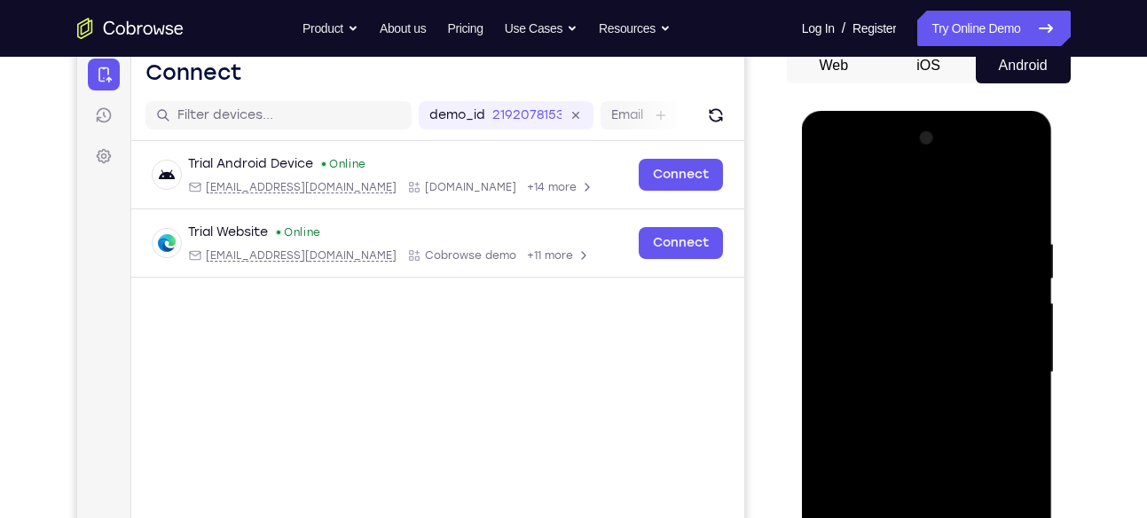
click at [858, 196] on div at bounding box center [926, 372] width 223 height 497
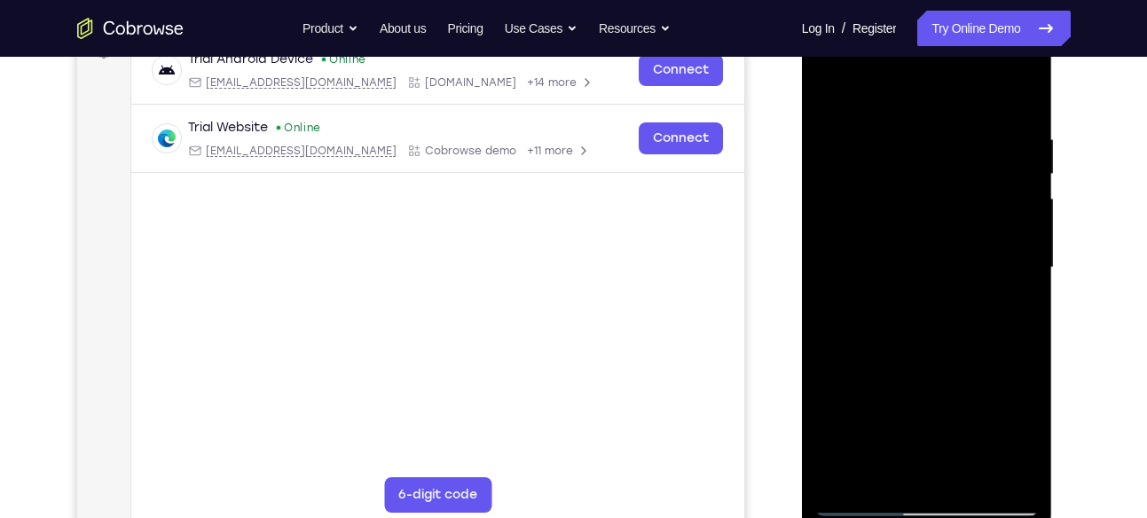
scroll to position [290, 0]
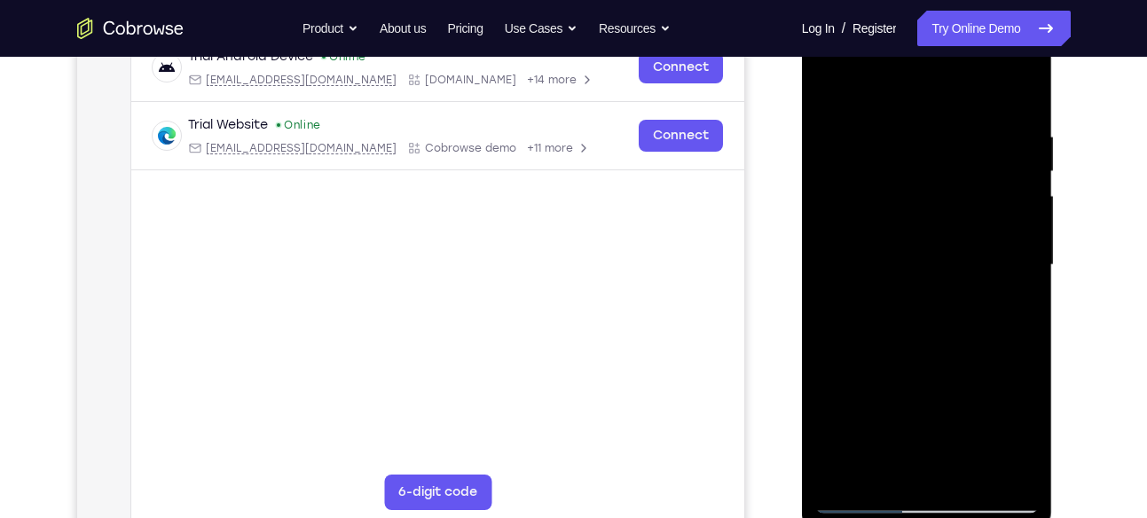
click at [841, 216] on div at bounding box center [926, 265] width 223 height 497
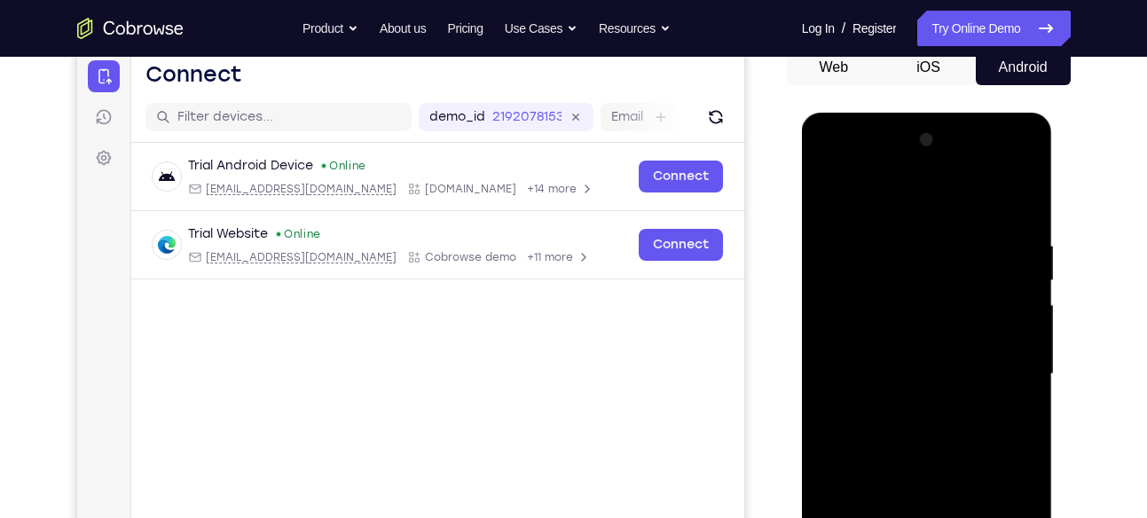
scroll to position [179, 0]
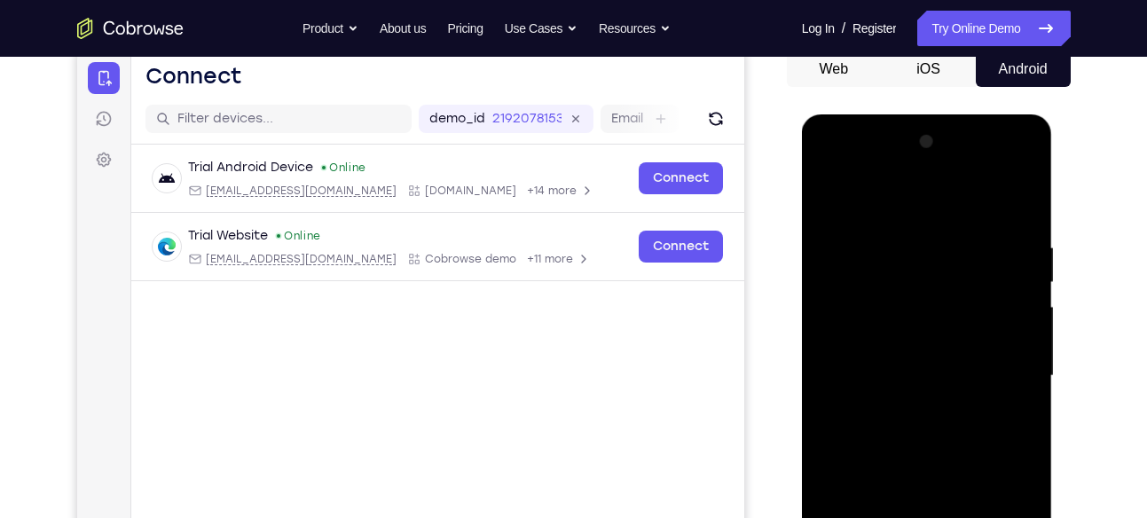
click at [1025, 284] on div at bounding box center [926, 376] width 223 height 497
click at [1011, 264] on div at bounding box center [926, 376] width 223 height 497
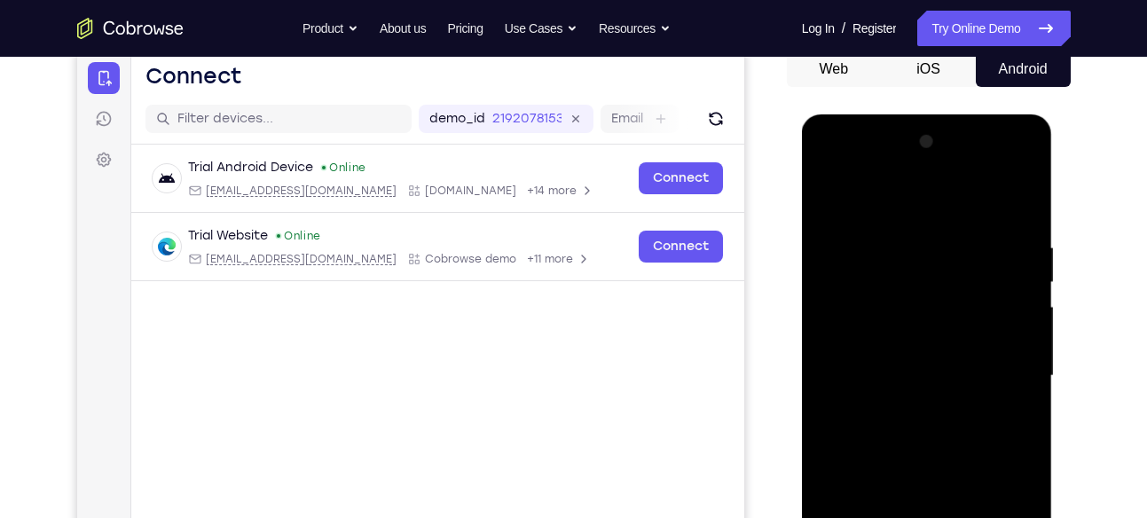
click at [1011, 264] on div at bounding box center [926, 376] width 223 height 497
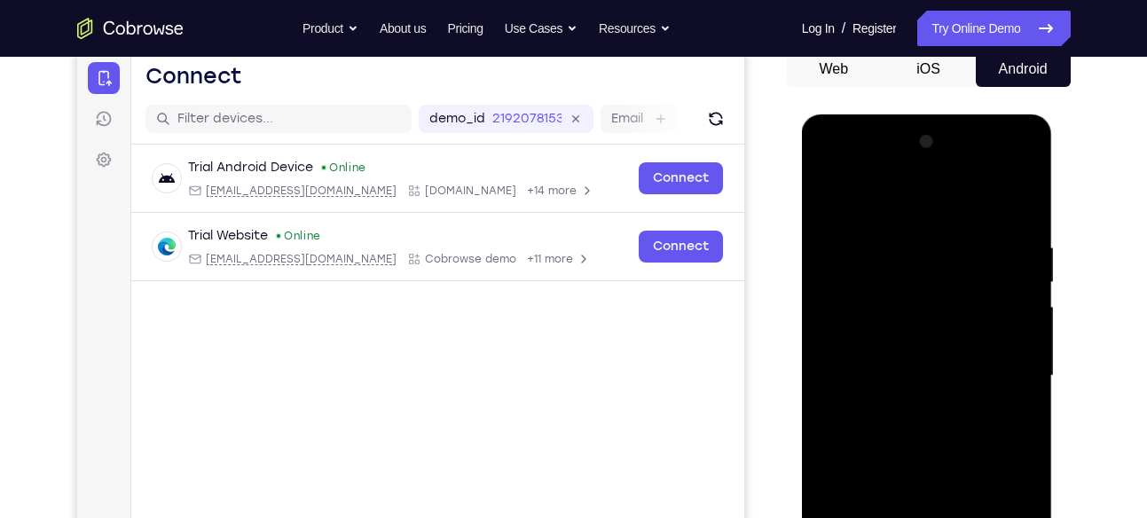
click at [1011, 251] on div at bounding box center [926, 376] width 223 height 497
click at [1023, 147] on div at bounding box center [926, 376] width 223 height 497
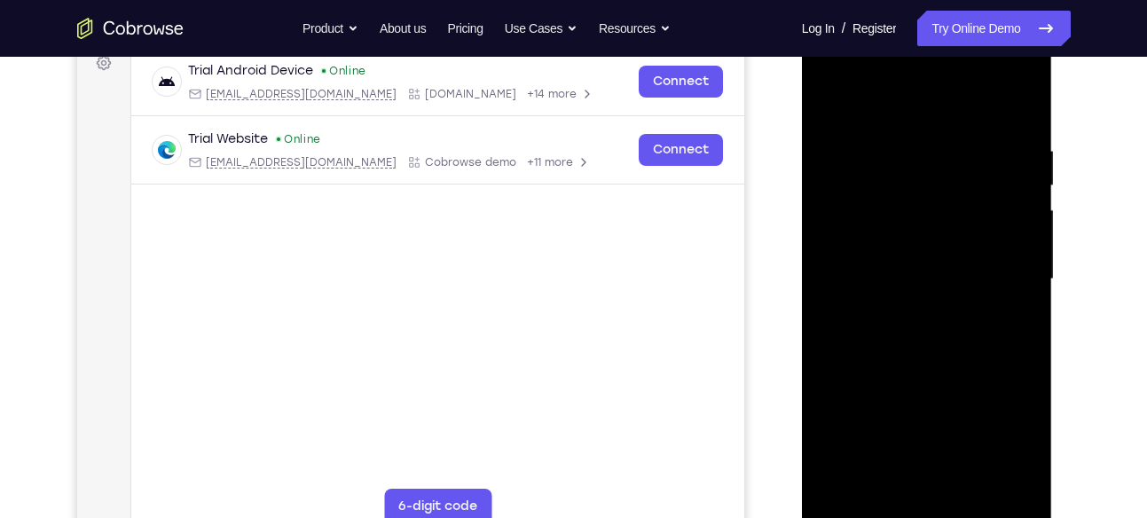
scroll to position [333, 0]
